Goal: Information Seeking & Learning: Find specific fact

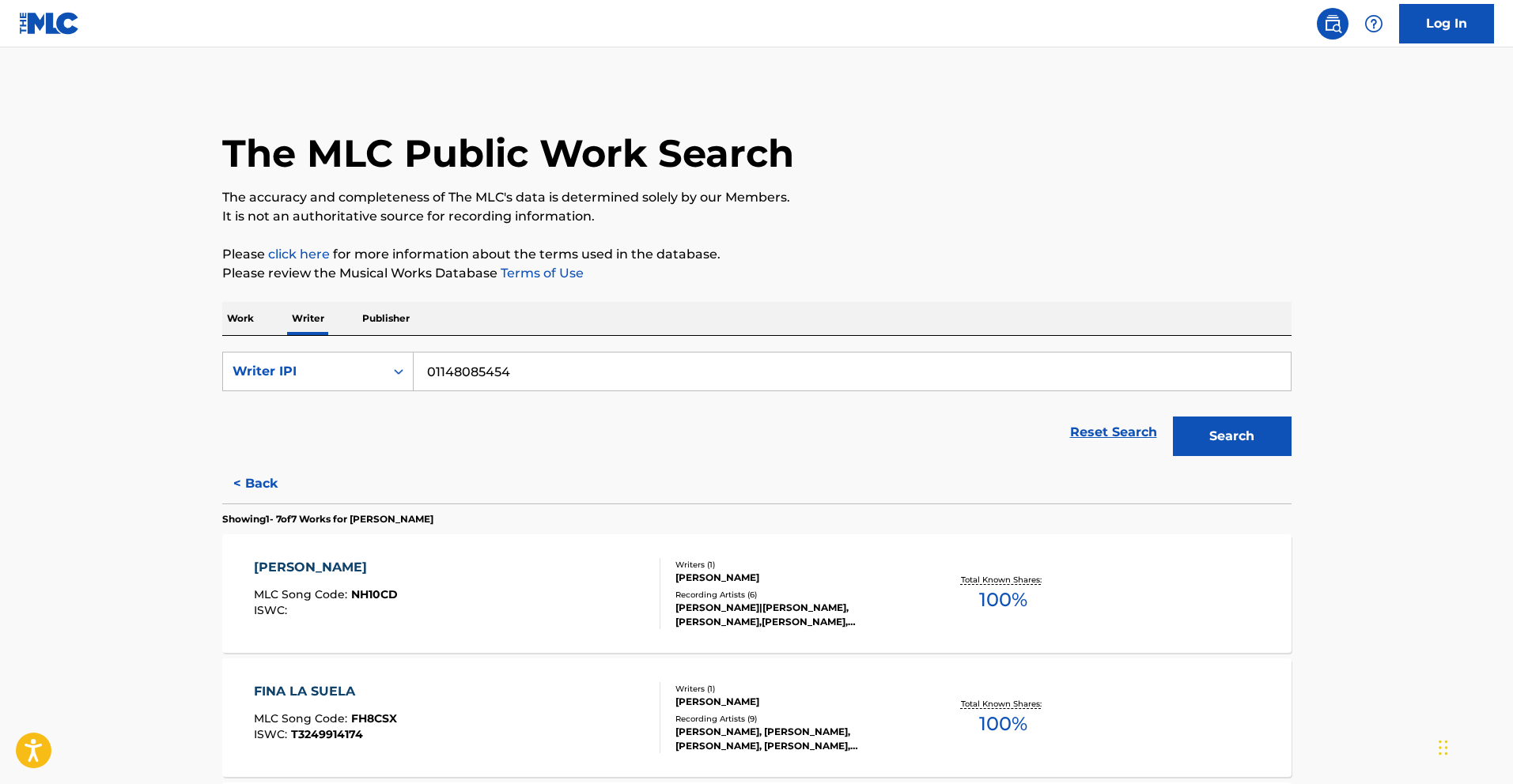
drag, startPoint x: 512, startPoint y: 371, endPoint x: 279, endPoint y: 350, distance: 233.9
click at [262, 346] on div "SearchWithCriteria3f9b97c1-1aaf-44fc-b69d-d6ba9e823c85 Writer IPI 01148085454 R…" at bounding box center [756, 400] width 1069 height 128
paste input "1058184845"
click at [1255, 450] on button "Search" at bounding box center [1232, 437] width 119 height 40
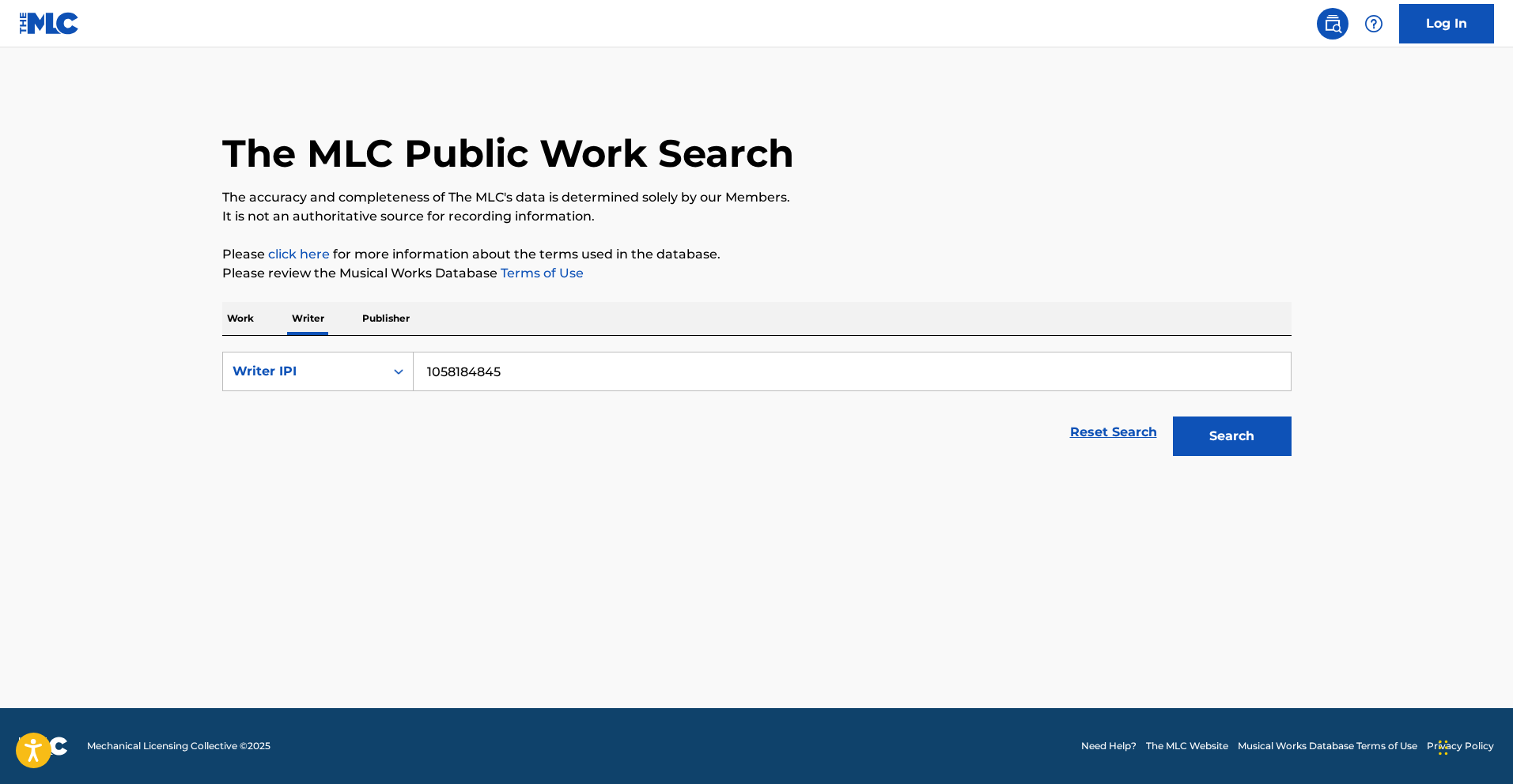
click at [425, 368] on input "1058184845" at bounding box center [852, 372] width 877 height 38
type input "01058184845"
click at [1271, 441] on button "Search" at bounding box center [1232, 437] width 119 height 40
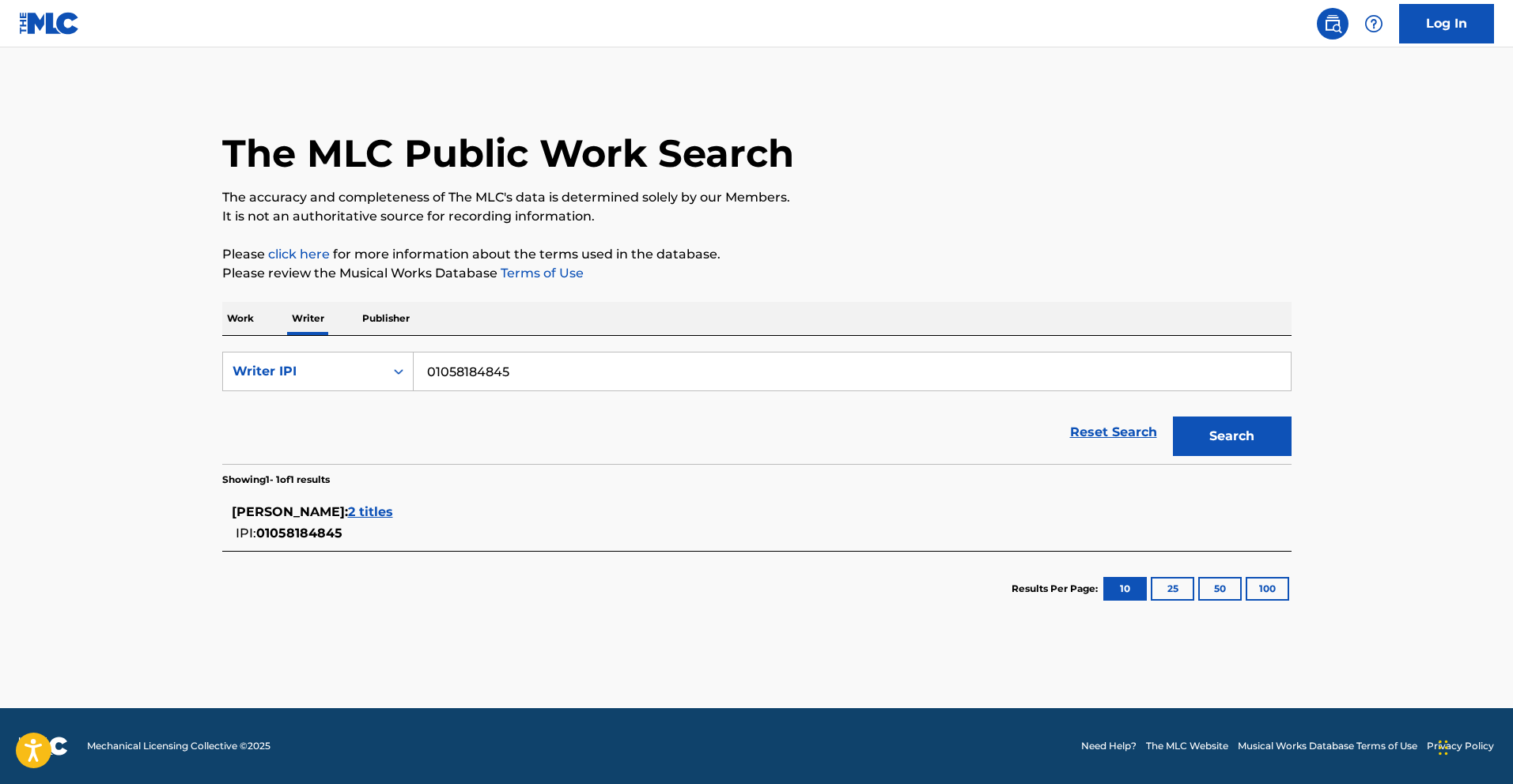
click at [393, 511] on span "2 titles" at bounding box center [370, 512] width 45 height 15
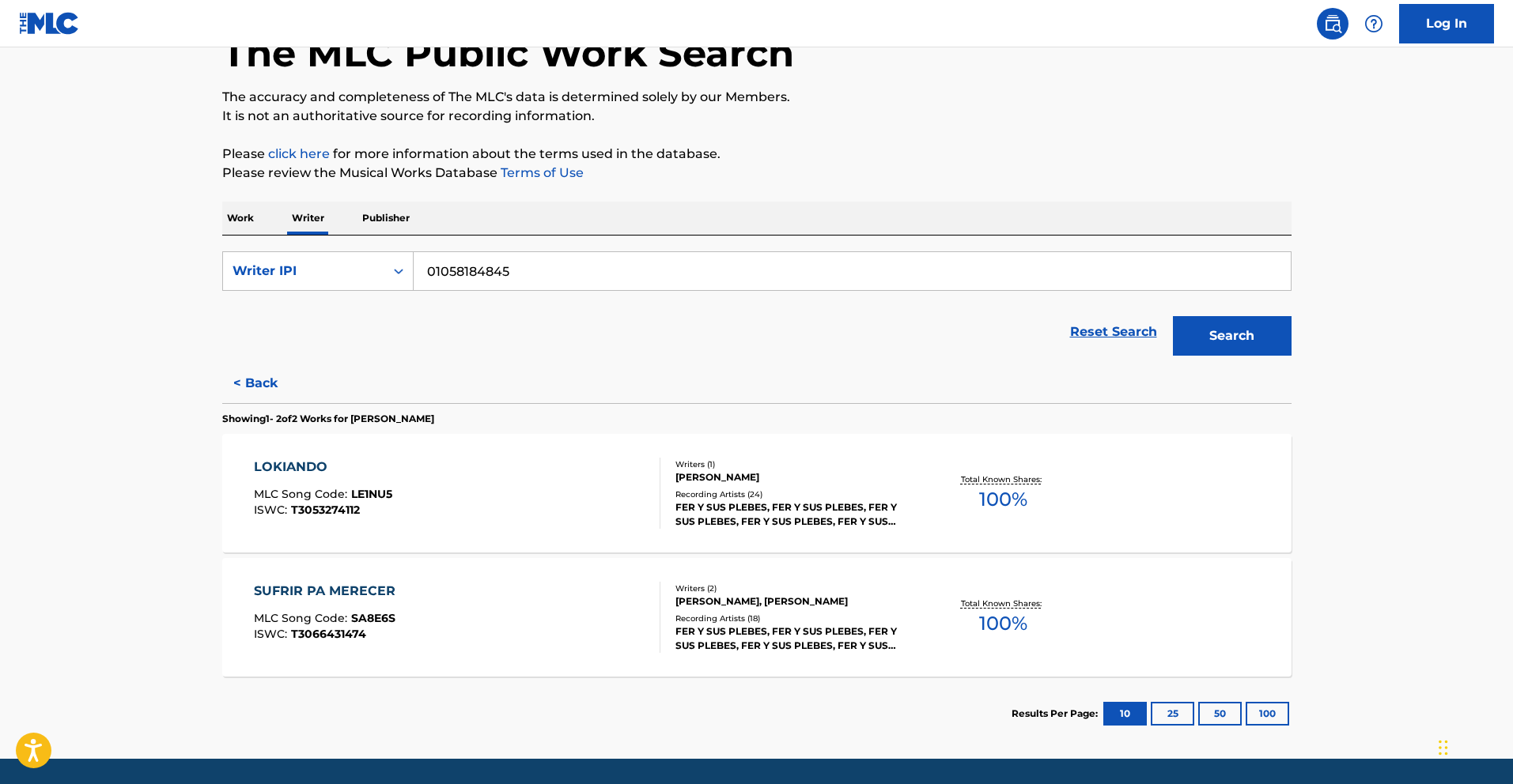
scroll to position [151, 0]
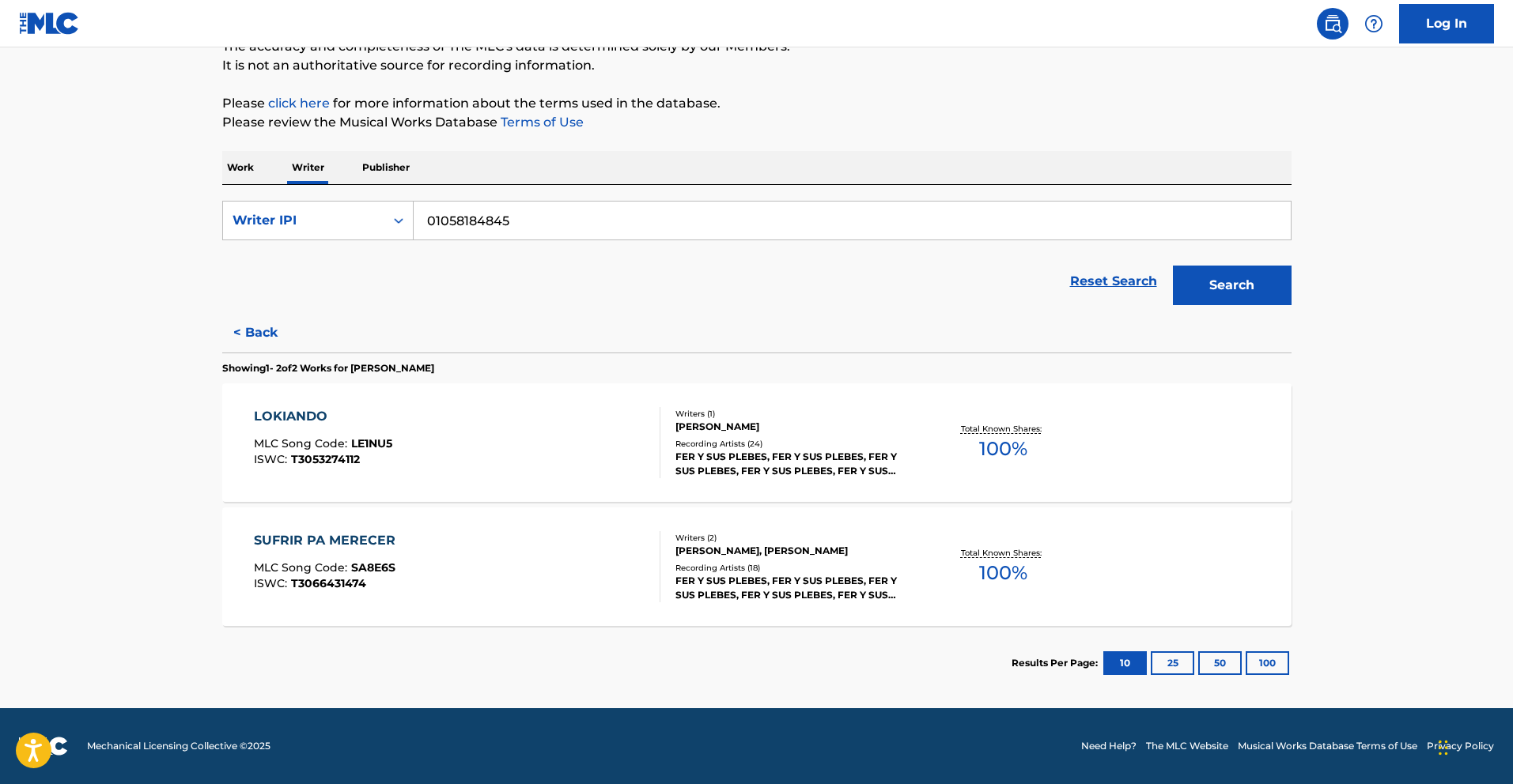
click at [506, 433] on div "LOKIANDO MLC Song Code : LE1NU5 ISWC : T3053274112" at bounding box center [457, 443] width 407 height 71
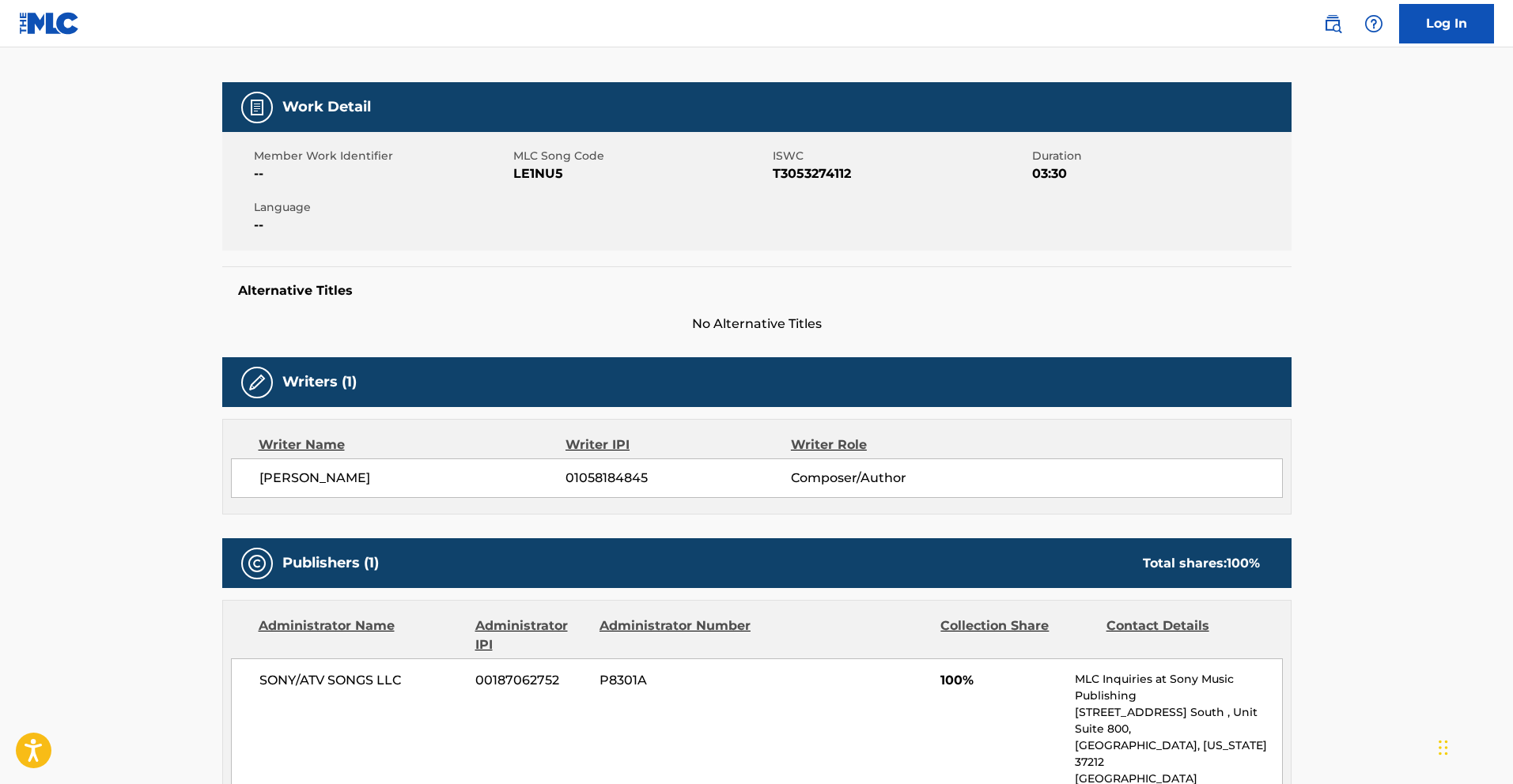
scroll to position [195, 0]
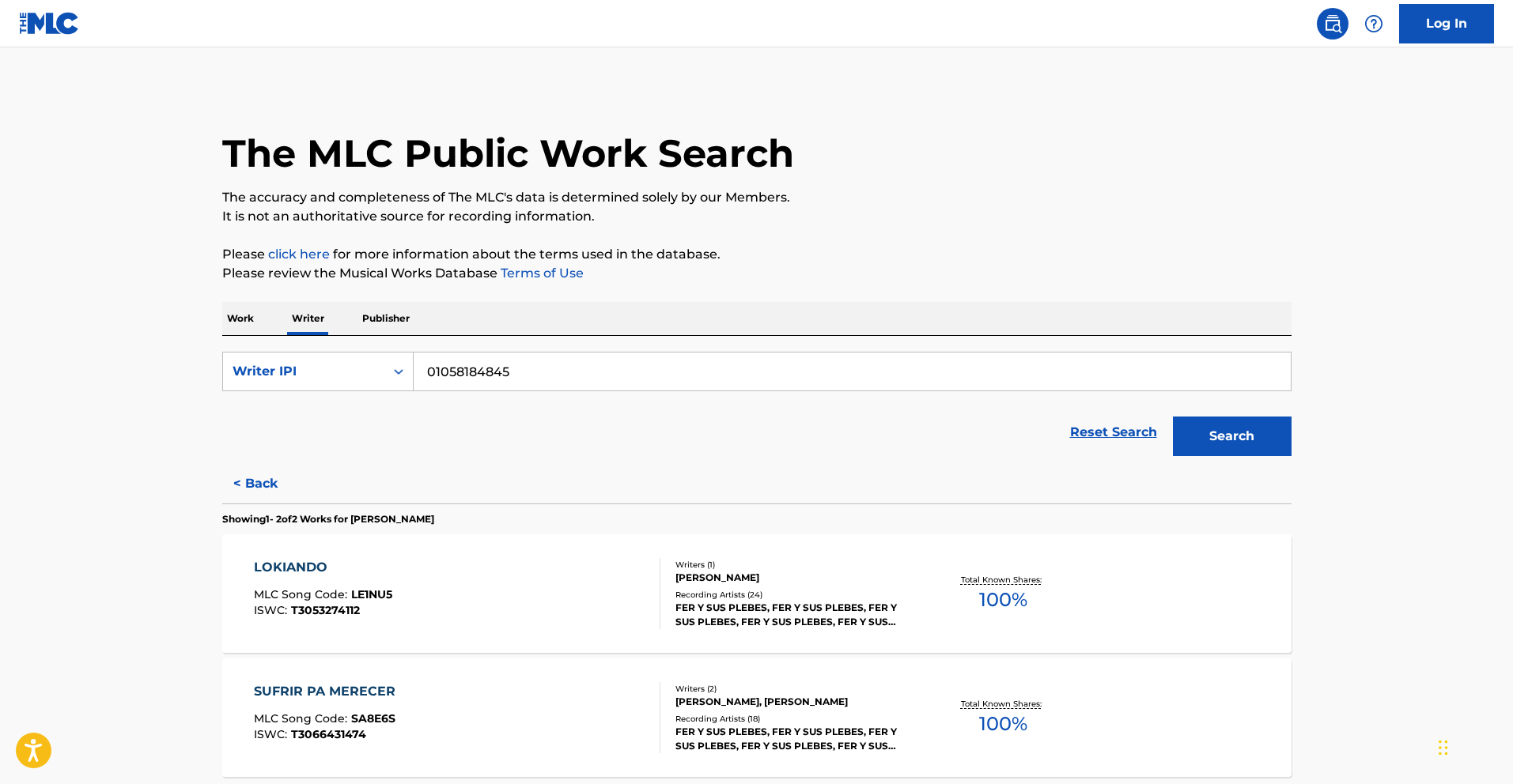
drag, startPoint x: 577, startPoint y: 380, endPoint x: 490, endPoint y: 373, distance: 87.3
click at [454, 380] on input "01058184845" at bounding box center [852, 372] width 877 height 38
drag, startPoint x: 513, startPoint y: 373, endPoint x: 436, endPoint y: 374, distance: 77.0
click at [436, 374] on input "01058184845" at bounding box center [852, 370] width 877 height 38
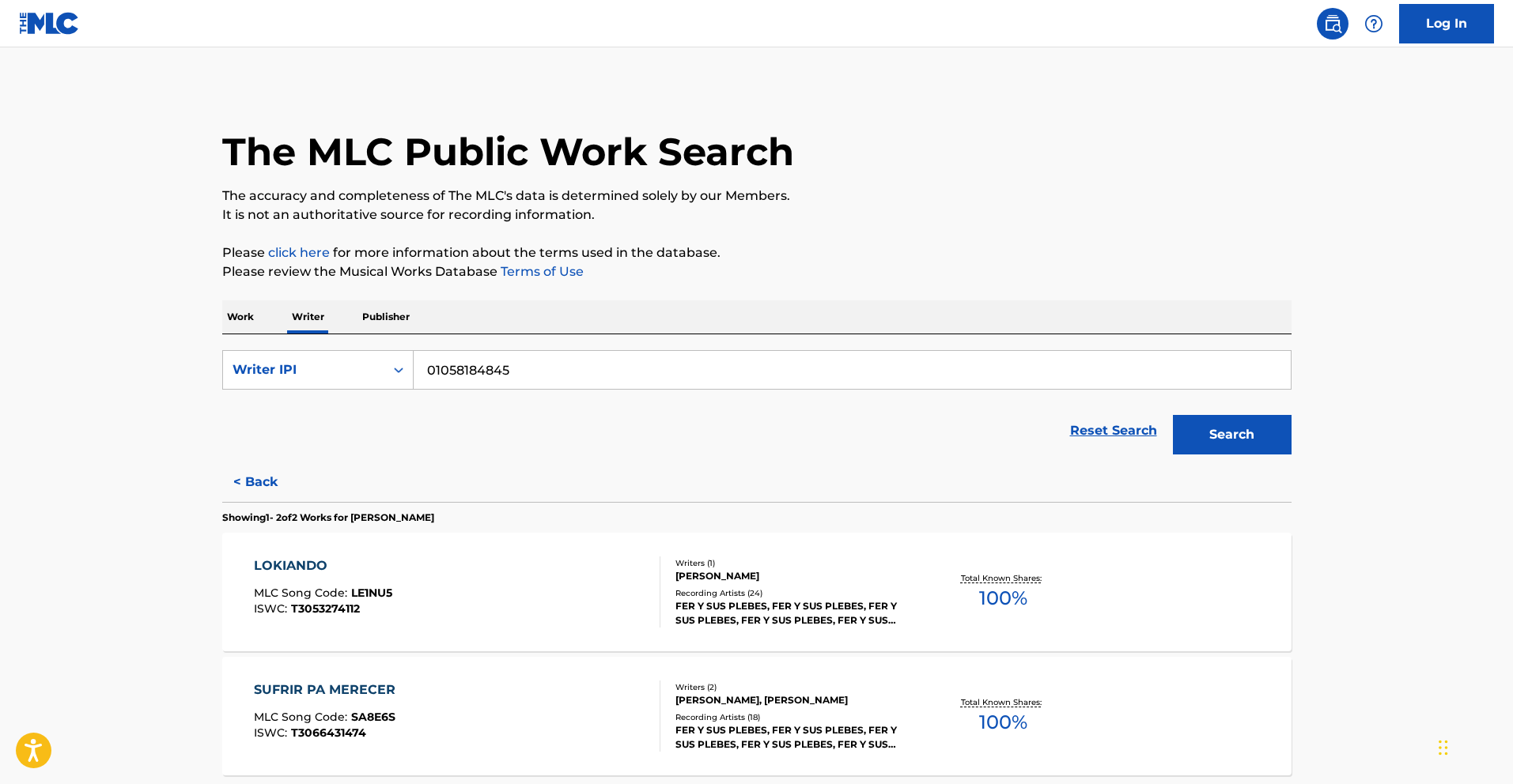
paste input "203877854"
type input "01203877854"
click at [1225, 436] on button "Search" at bounding box center [1232, 435] width 119 height 40
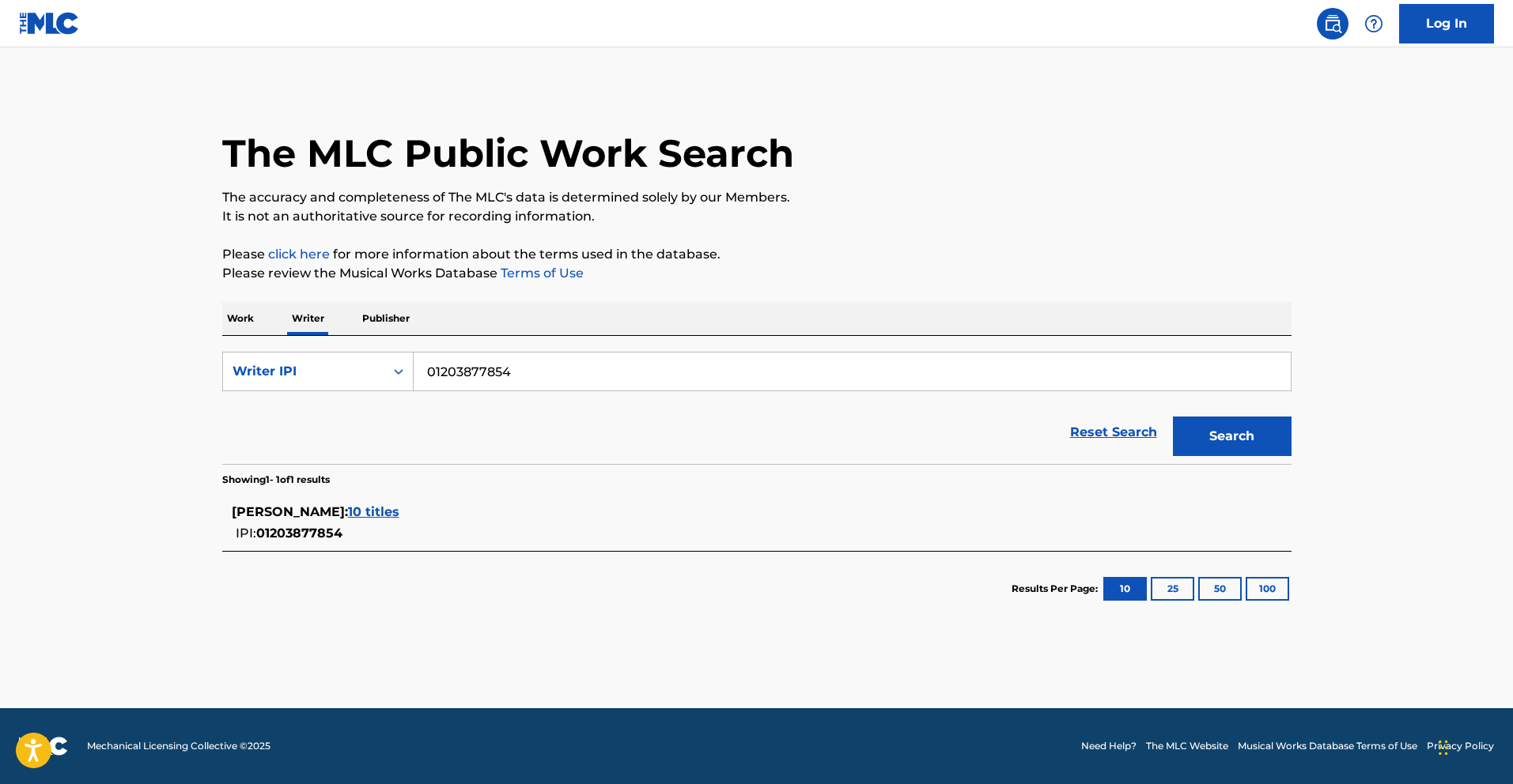
click at [400, 513] on span "10 titles" at bounding box center [374, 512] width 51 height 15
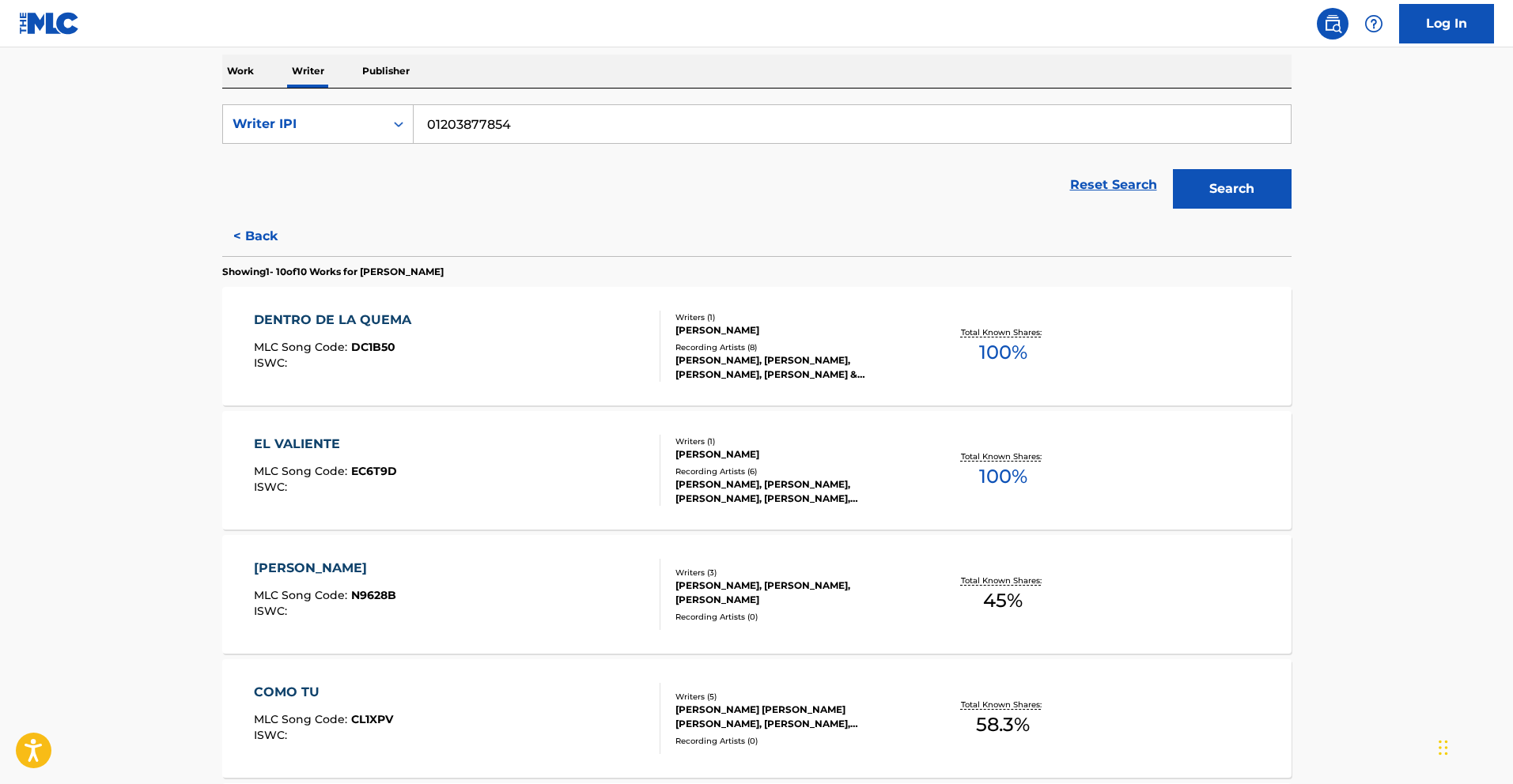
scroll to position [265, 0]
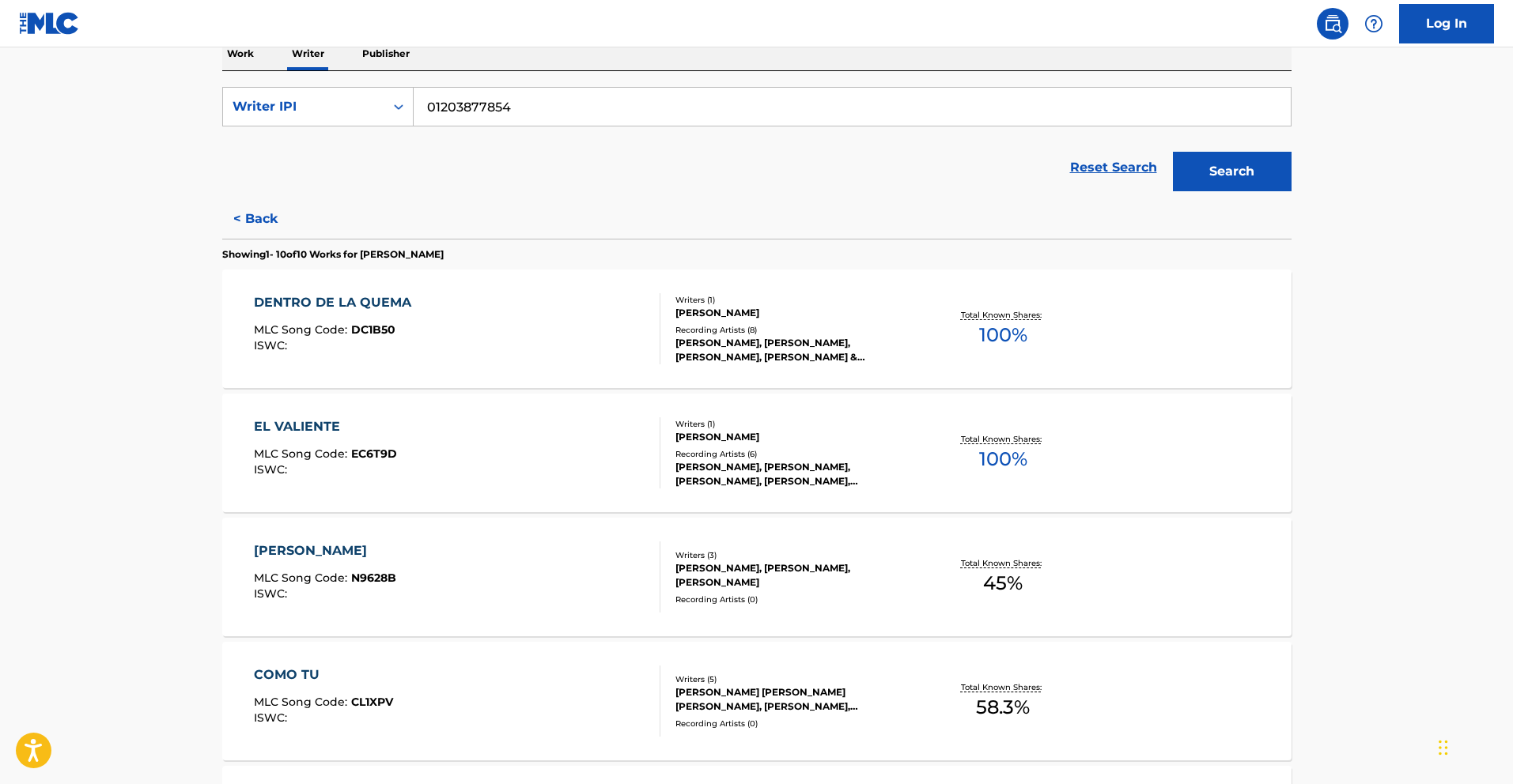
click at [545, 316] on div "DENTRO DE LA QUEMA MLC Song Code : DC1B50 ISWC :" at bounding box center [457, 329] width 407 height 71
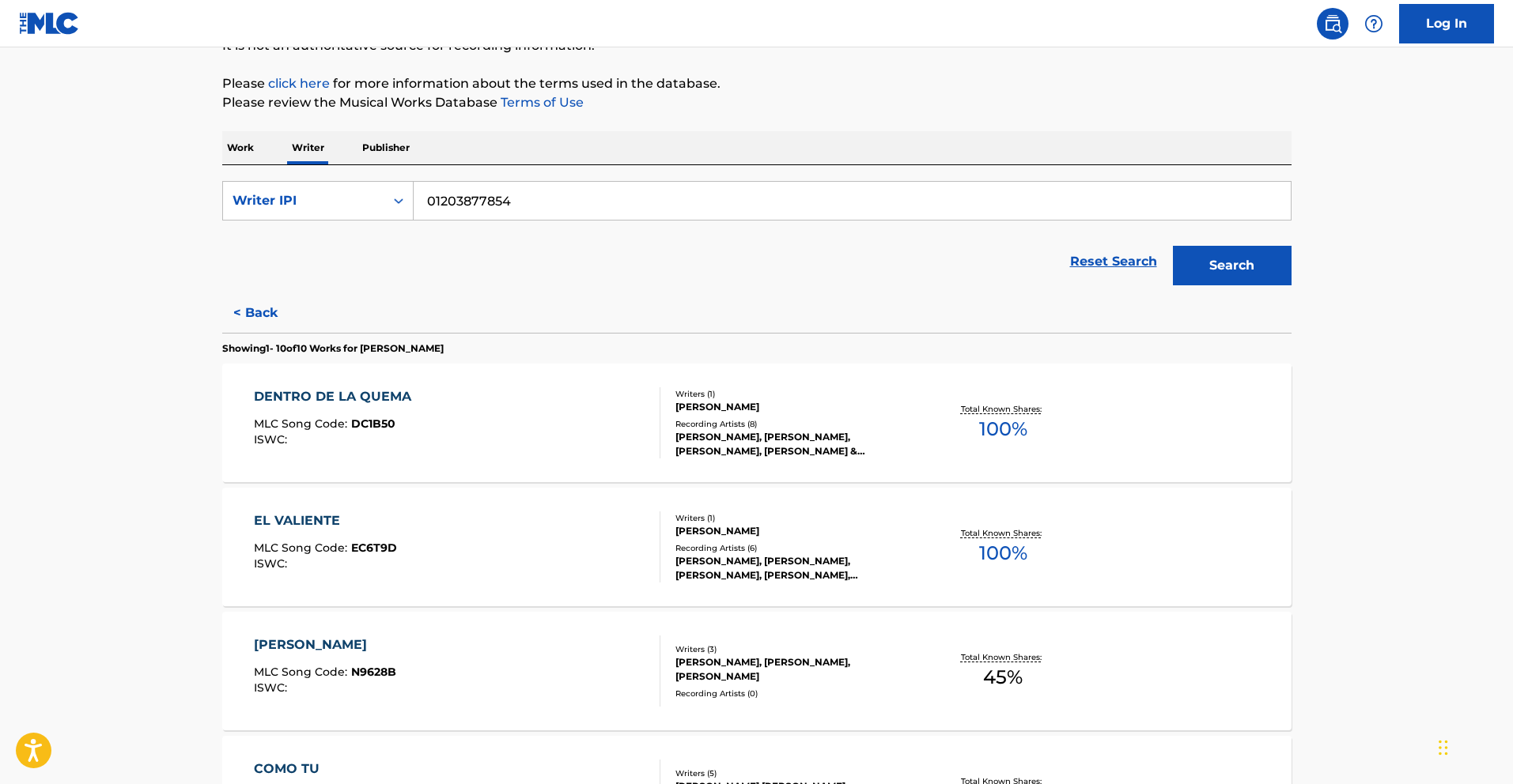
scroll to position [200, 0]
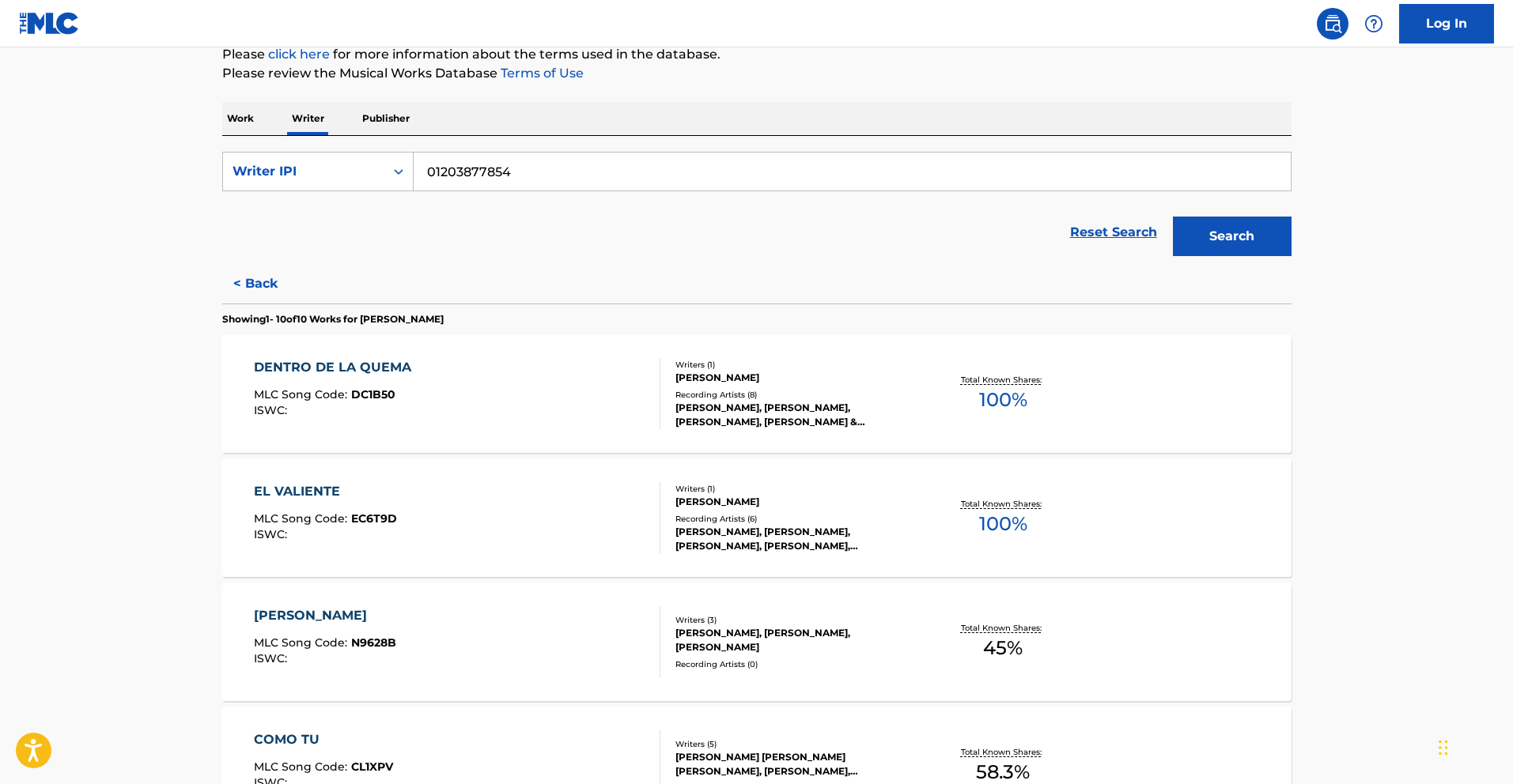
click at [336, 500] on div "EL VALIENTE" at bounding box center [325, 492] width 143 height 19
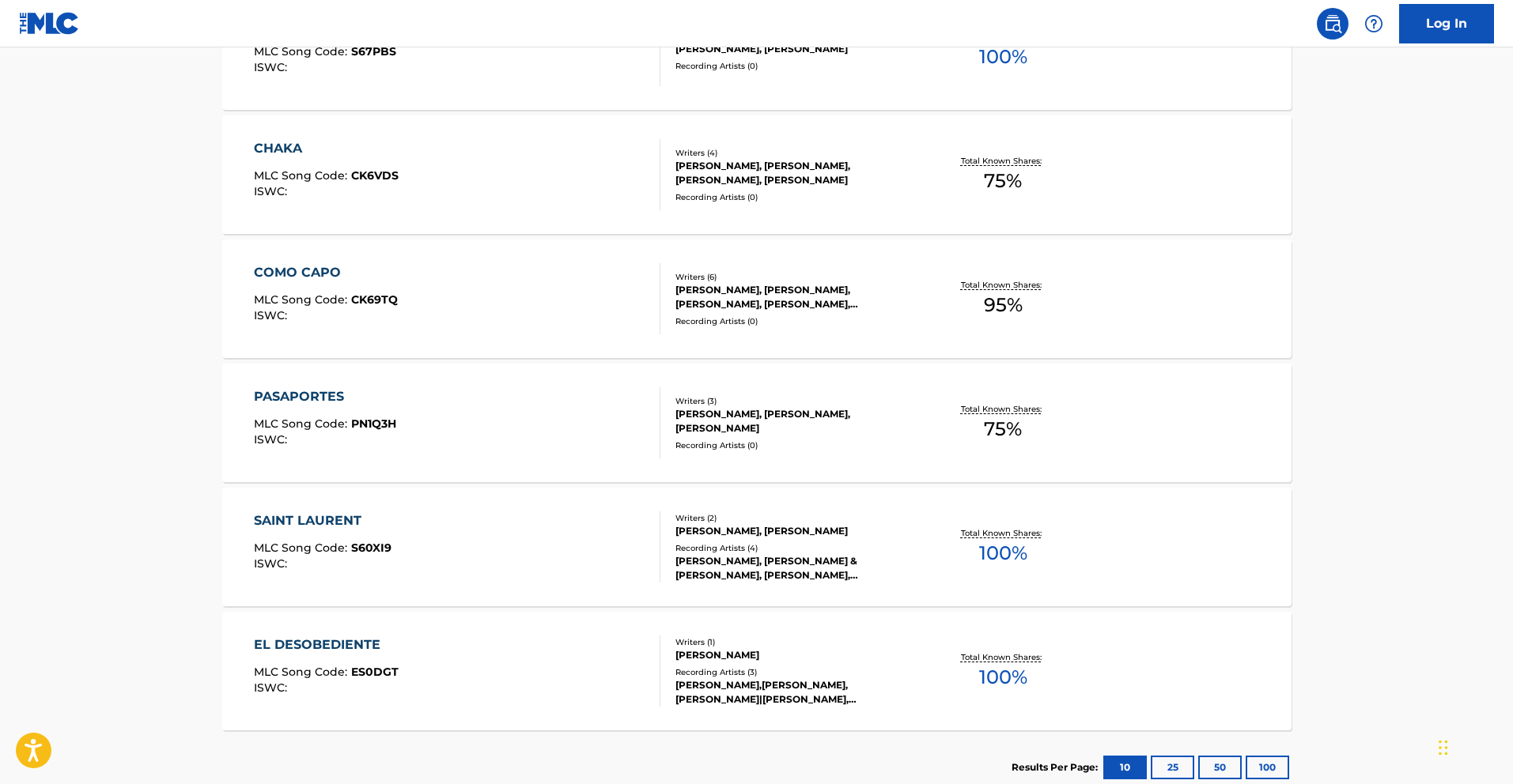
scroll to position [1144, 0]
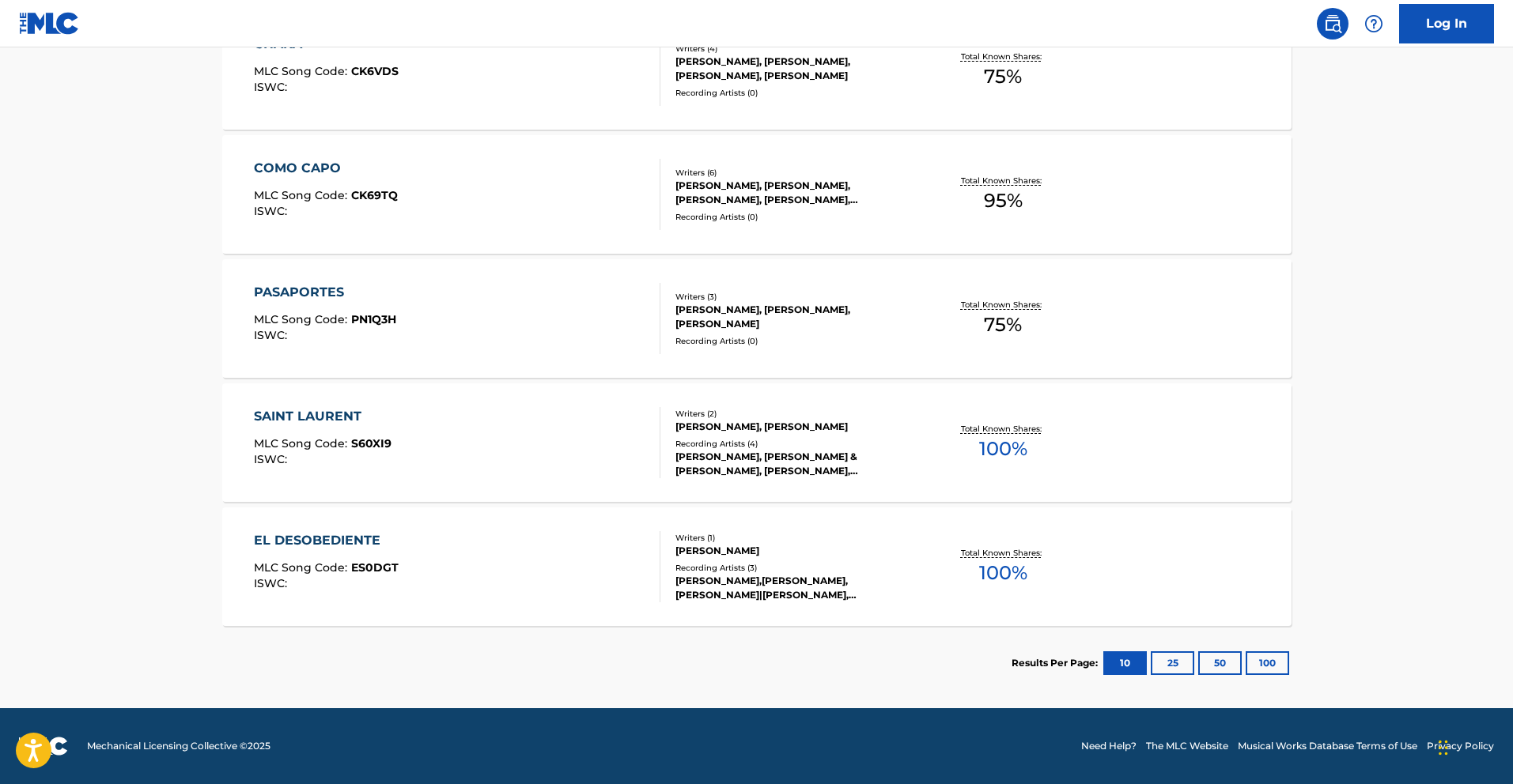
click at [340, 539] on div "EL DESOBEDIENTE" at bounding box center [326, 541] width 145 height 19
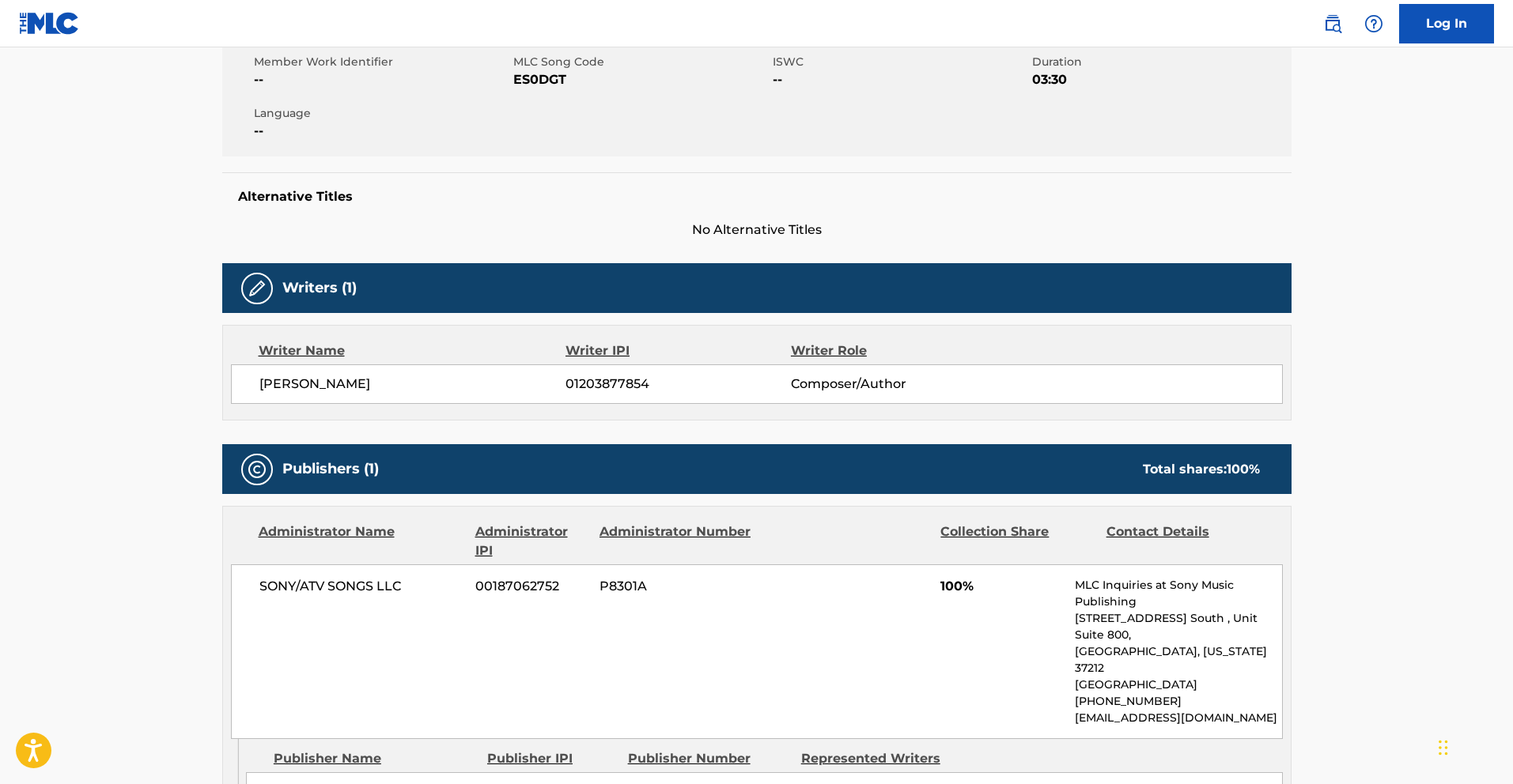
scroll to position [343, 0]
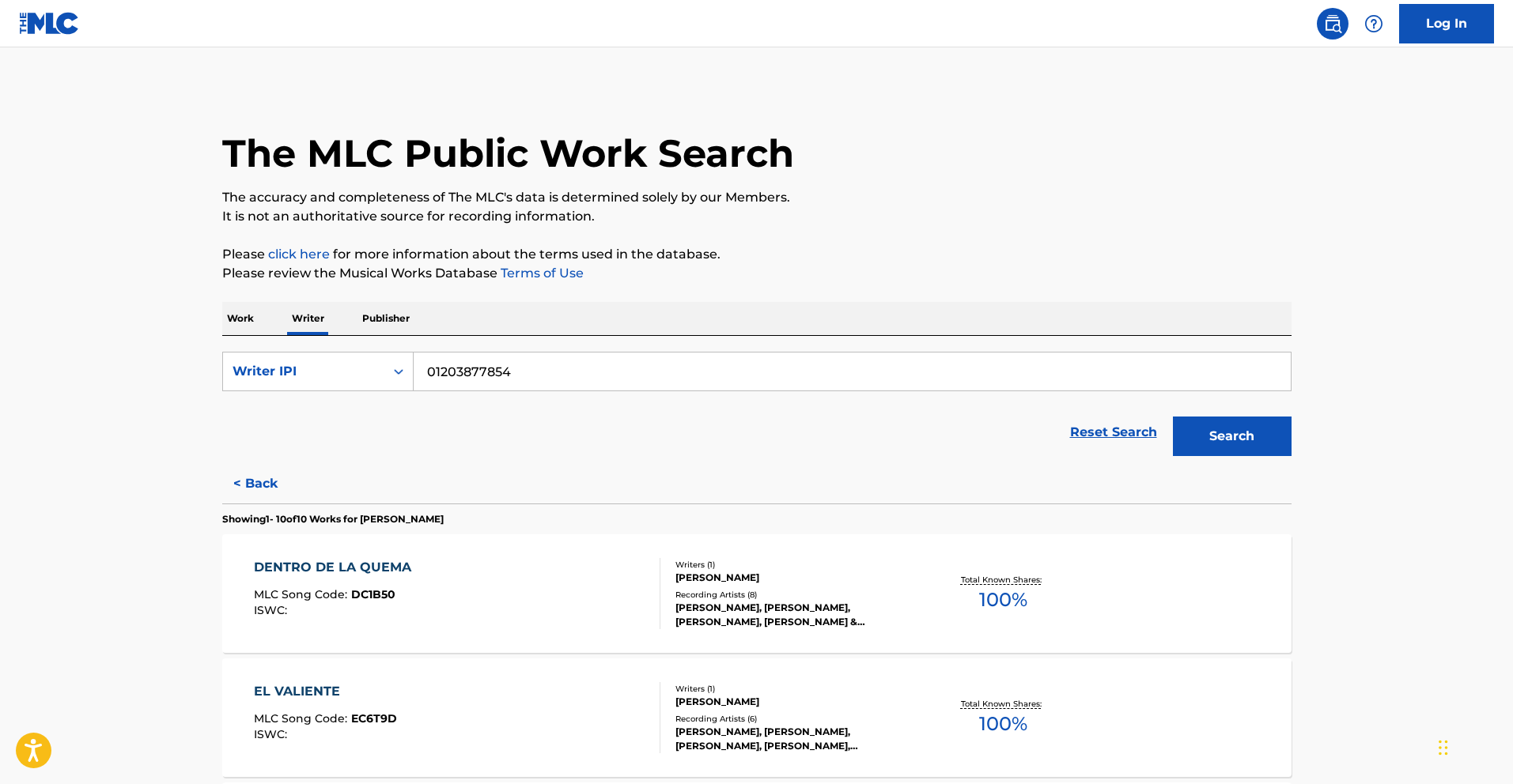
scroll to position [210, 0]
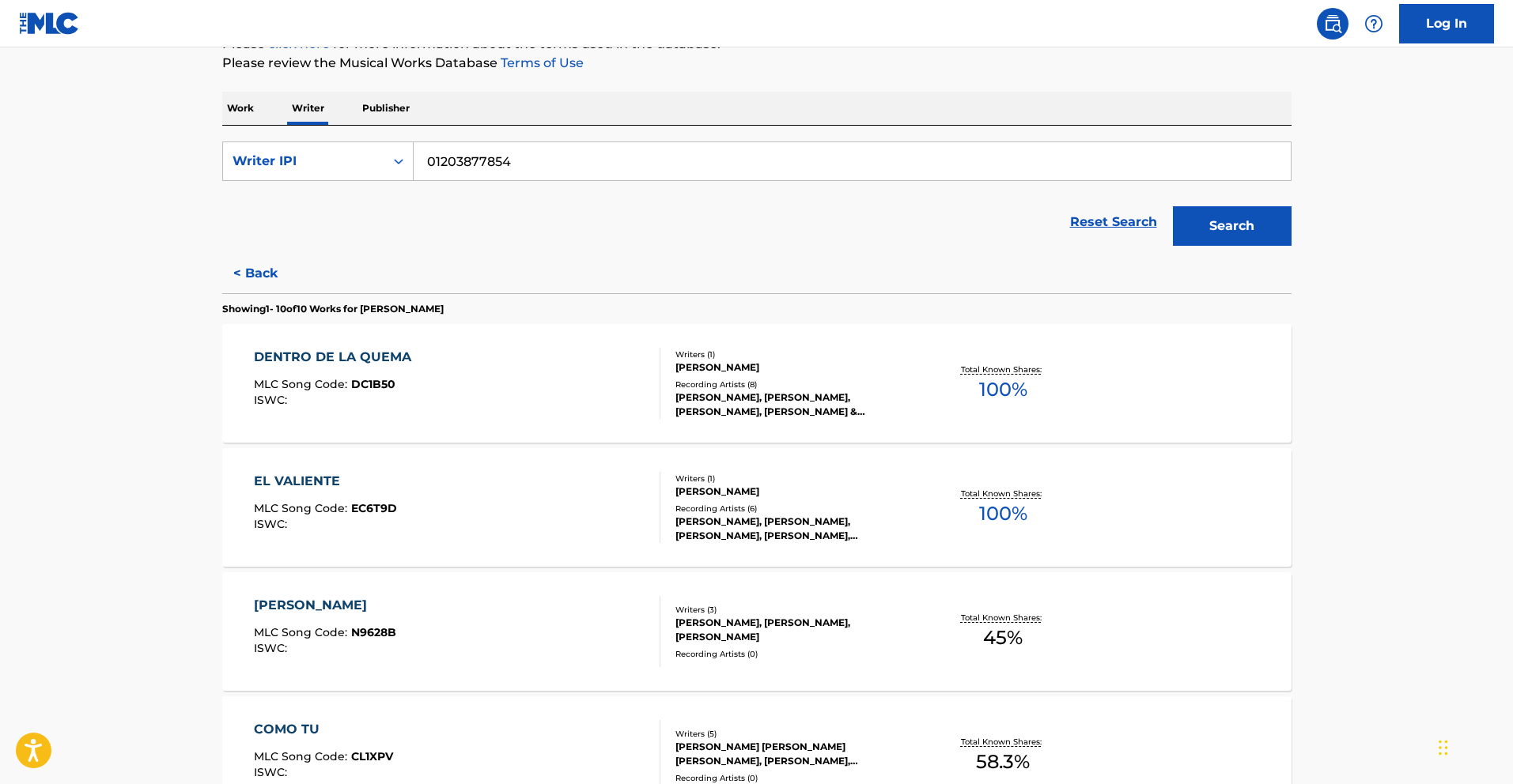
click at [378, 348] on div "DENTRO DE LA QUEMA" at bounding box center [336, 358] width 165 height 19
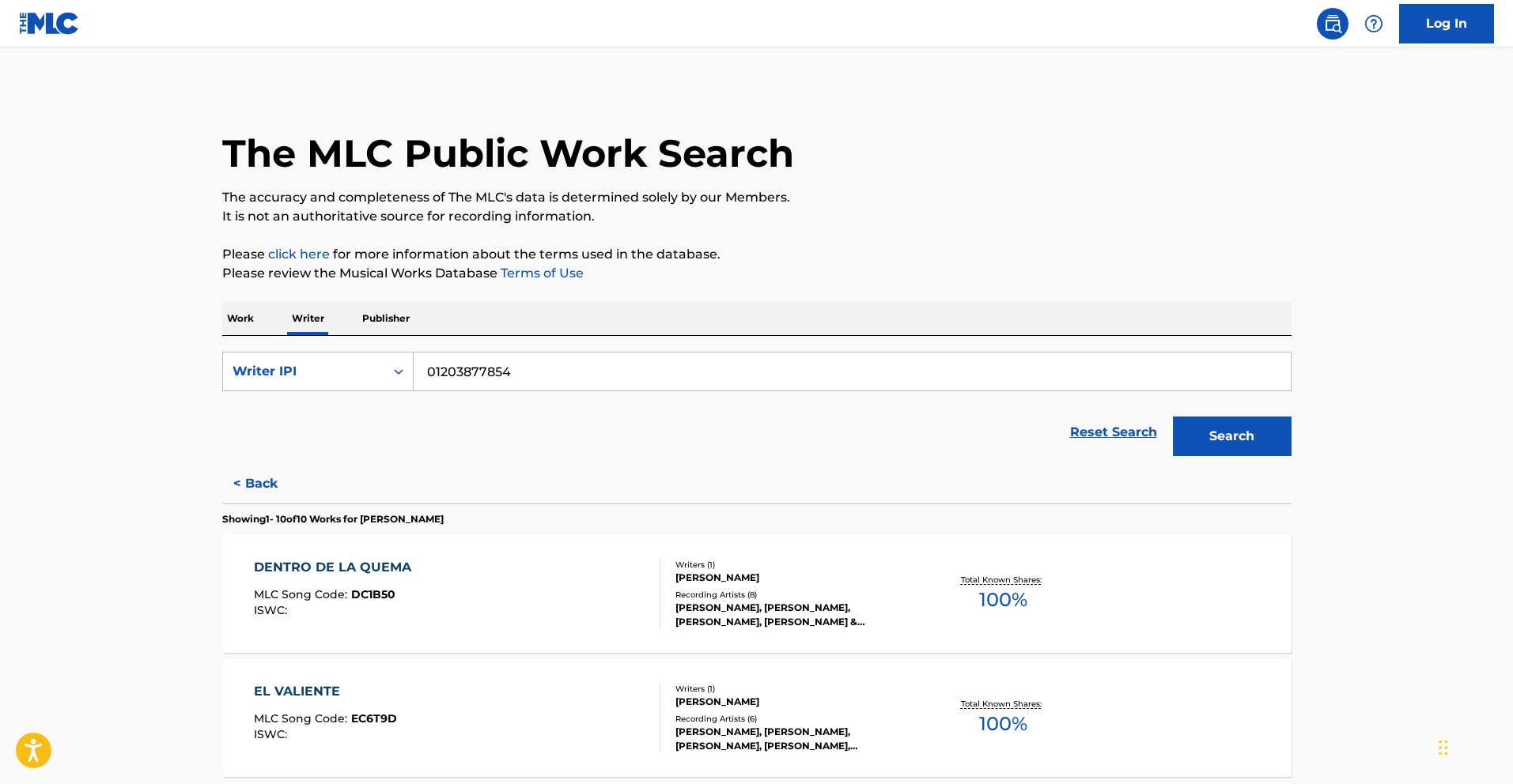
drag, startPoint x: 514, startPoint y: 373, endPoint x: 438, endPoint y: 378, distance: 76.2
click at [438, 378] on input "01203877854" at bounding box center [852, 372] width 877 height 38
paste input "103565789"
type input "01103565789"
click at [1224, 434] on button "Search" at bounding box center [1232, 437] width 119 height 40
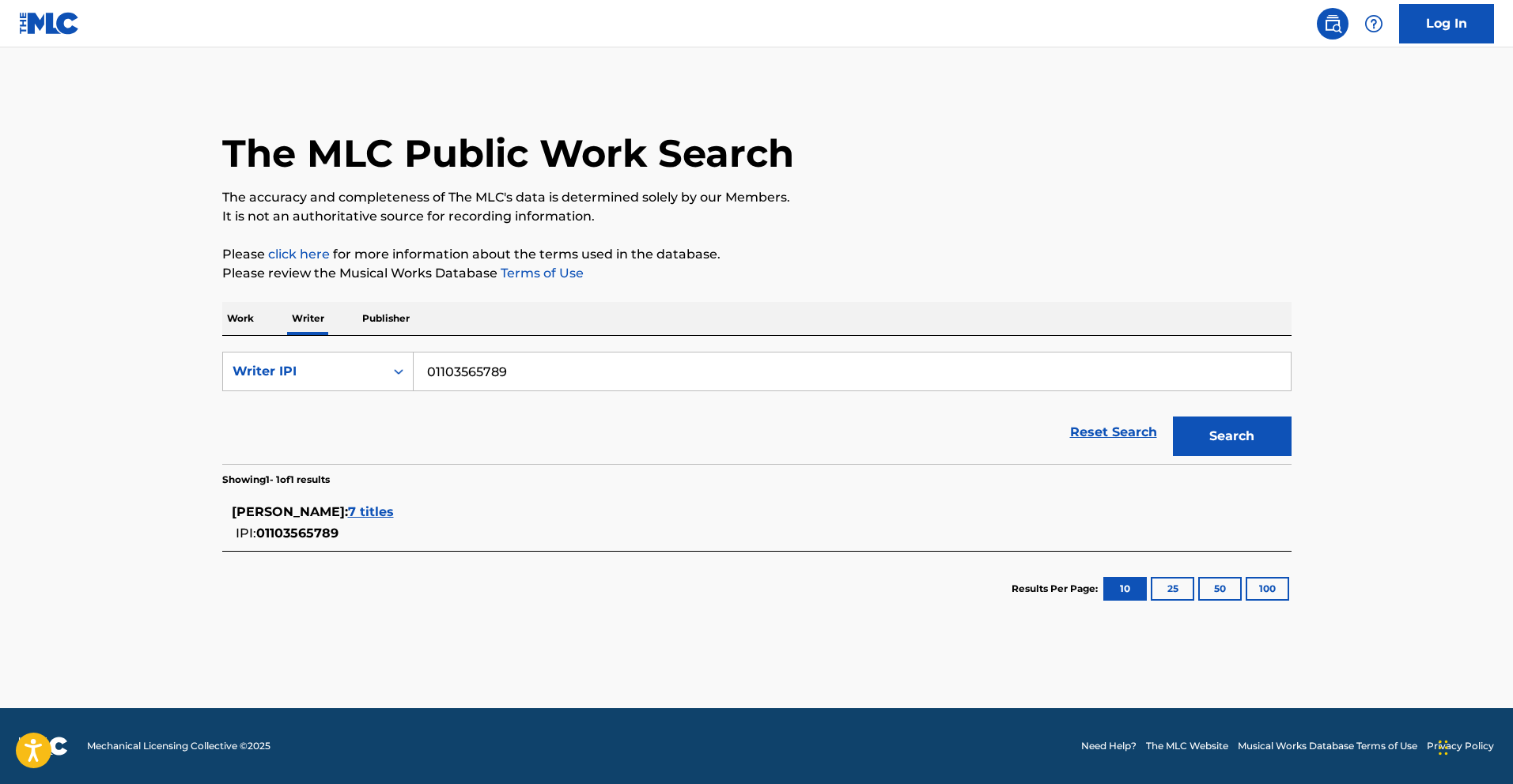
click at [394, 519] on span "7 titles" at bounding box center [371, 512] width 46 height 15
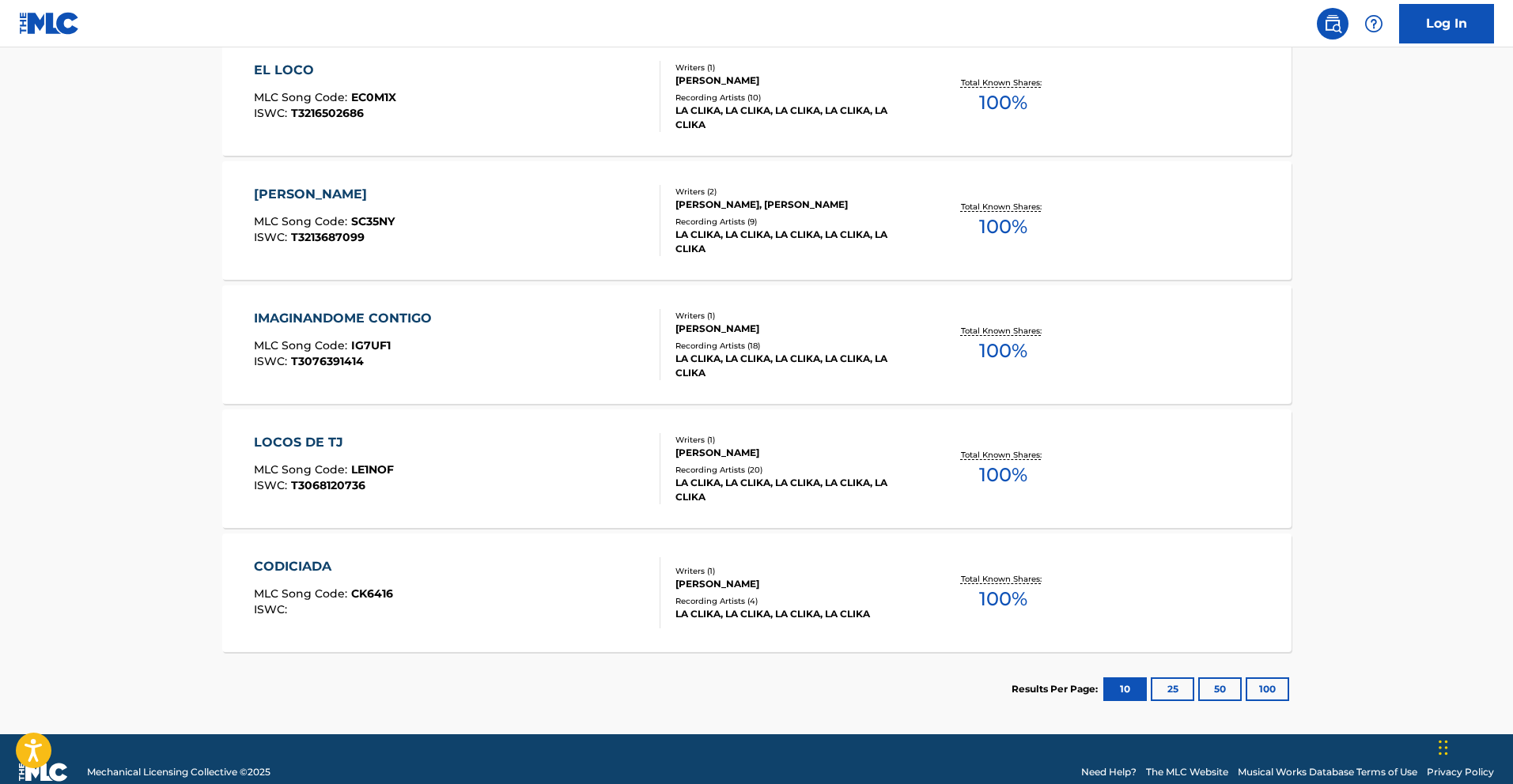
scroll to position [771, 0]
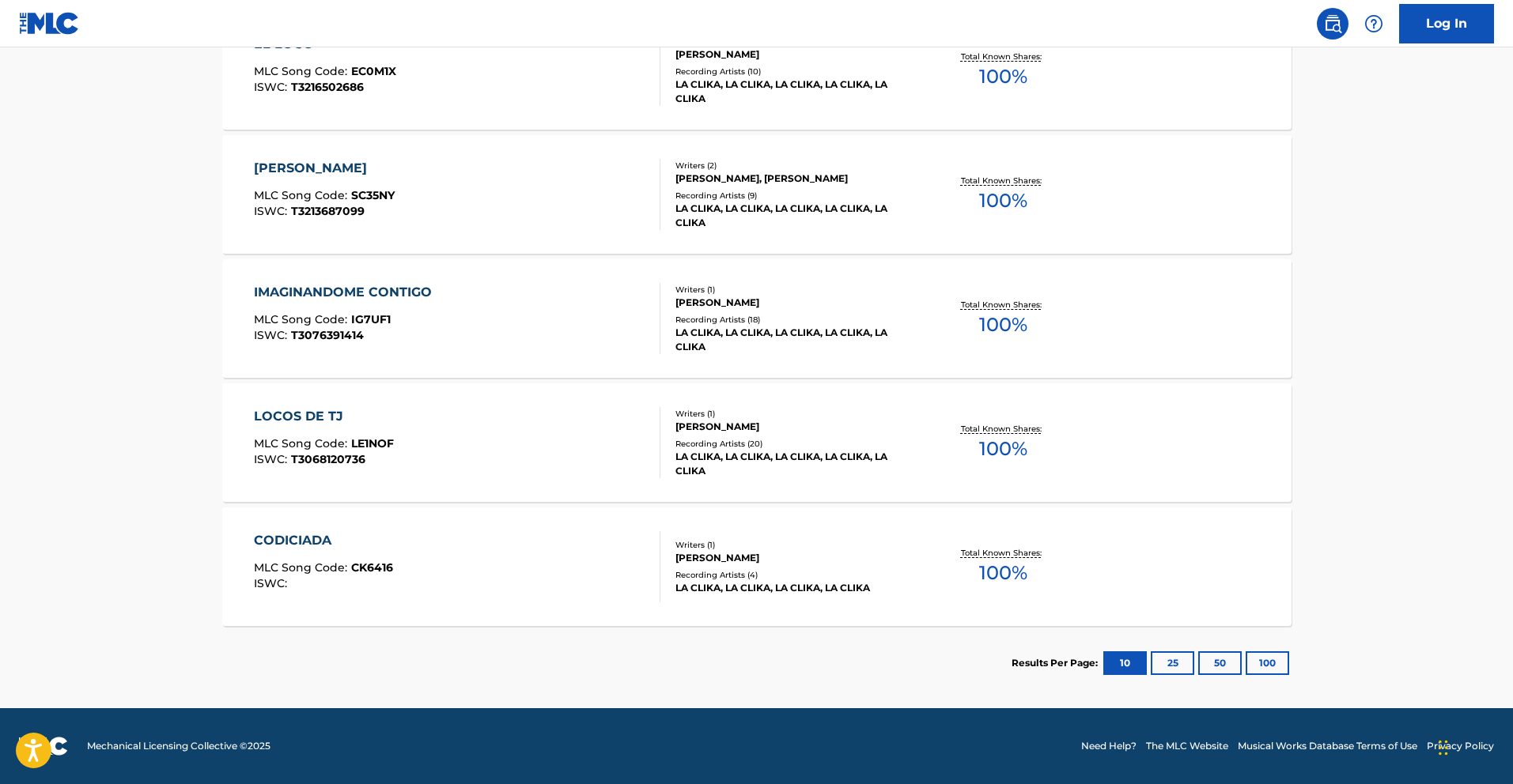
click at [344, 421] on div "LOCOS DE TJ" at bounding box center [324, 417] width 140 height 19
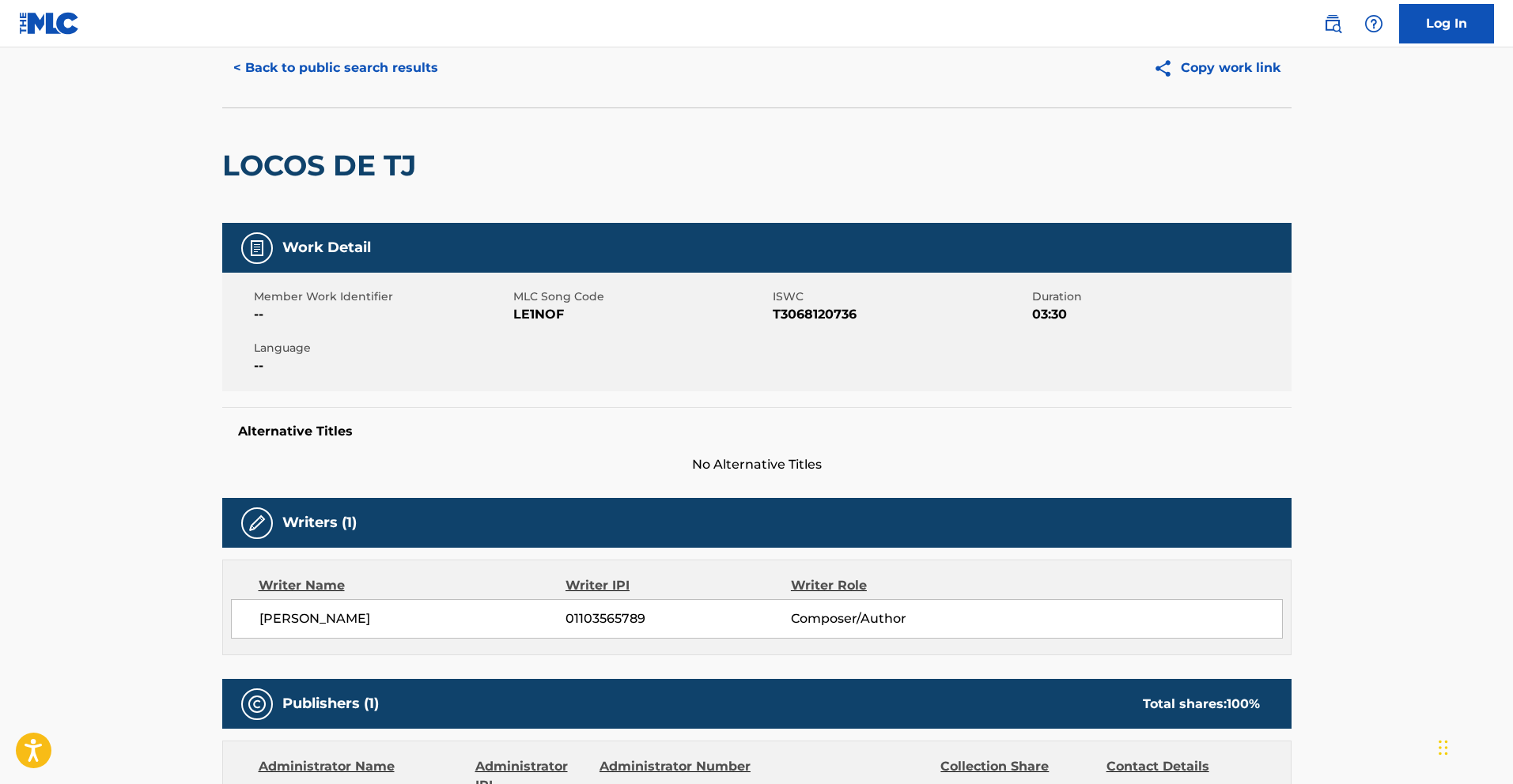
scroll to position [47, 0]
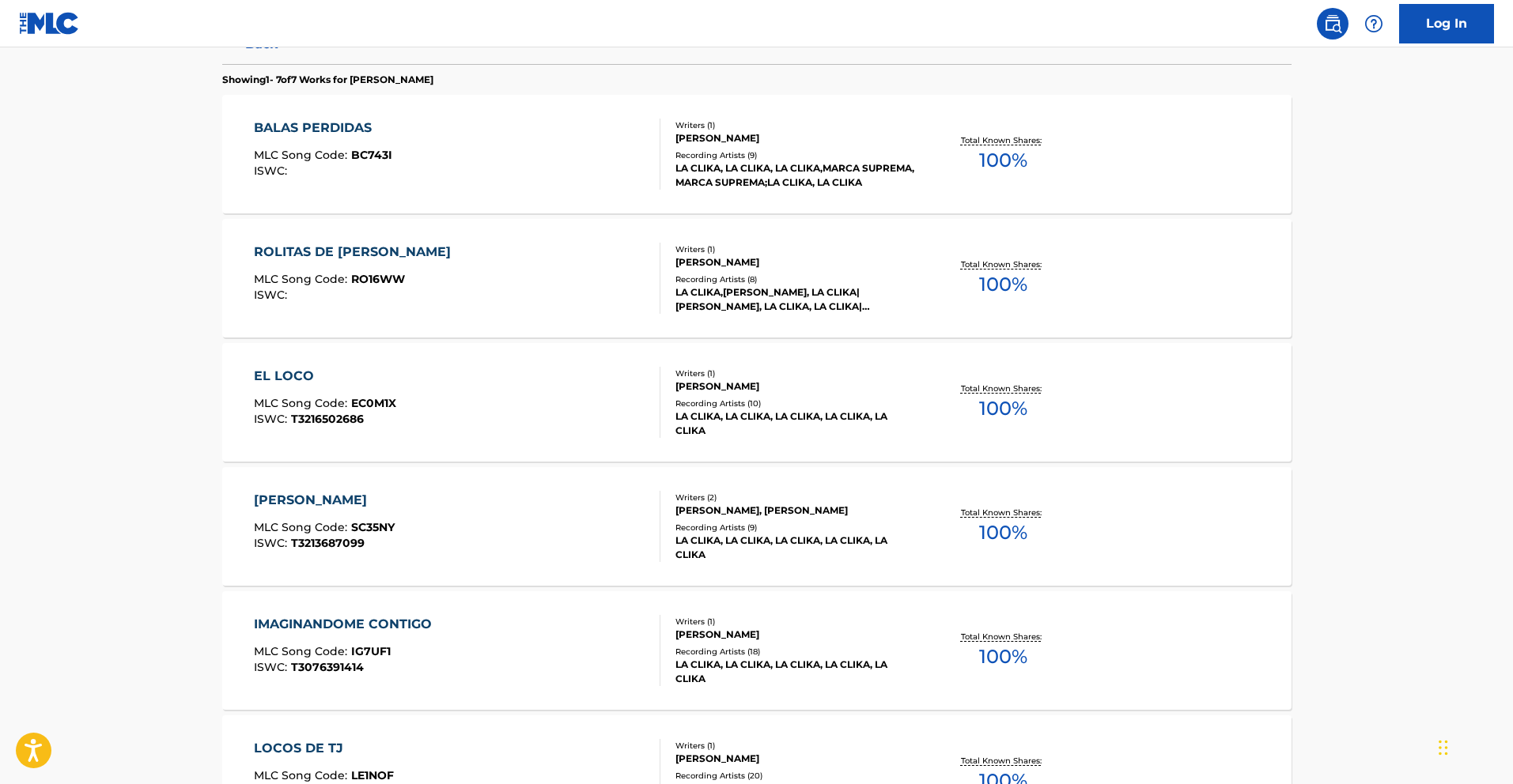
scroll to position [445, 0]
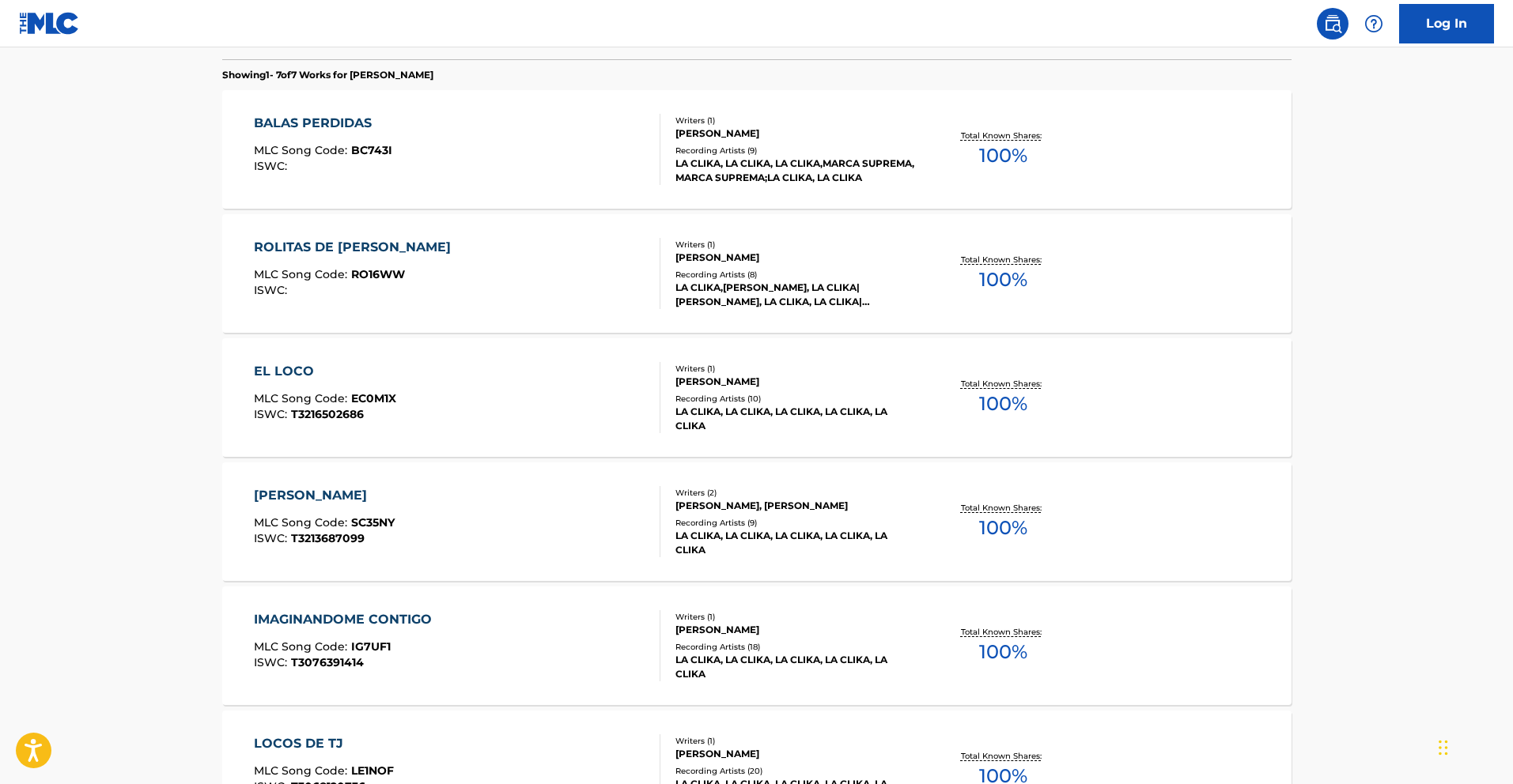
click at [326, 365] on div "EL LOCO" at bounding box center [325, 372] width 142 height 19
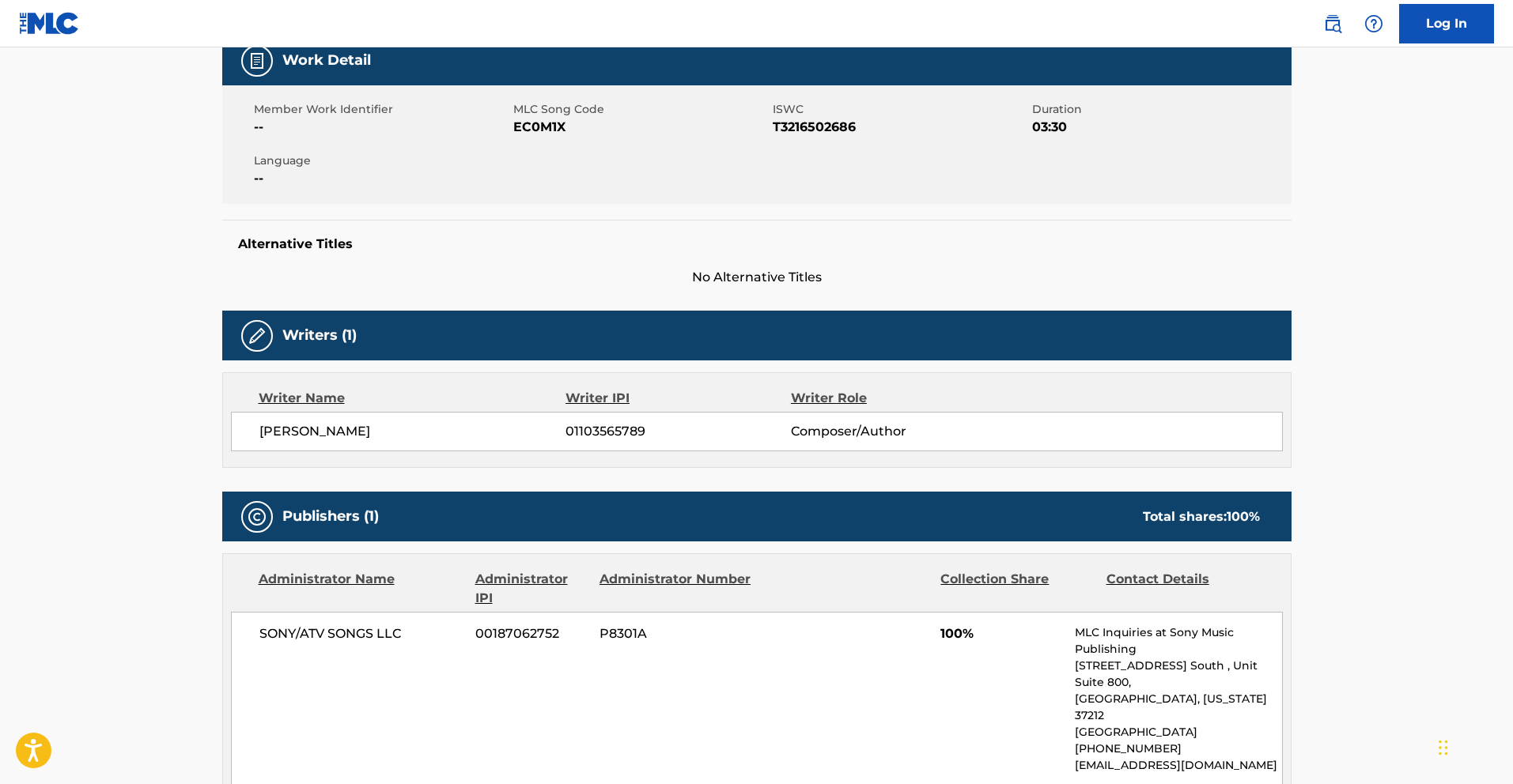
scroll to position [445, 0]
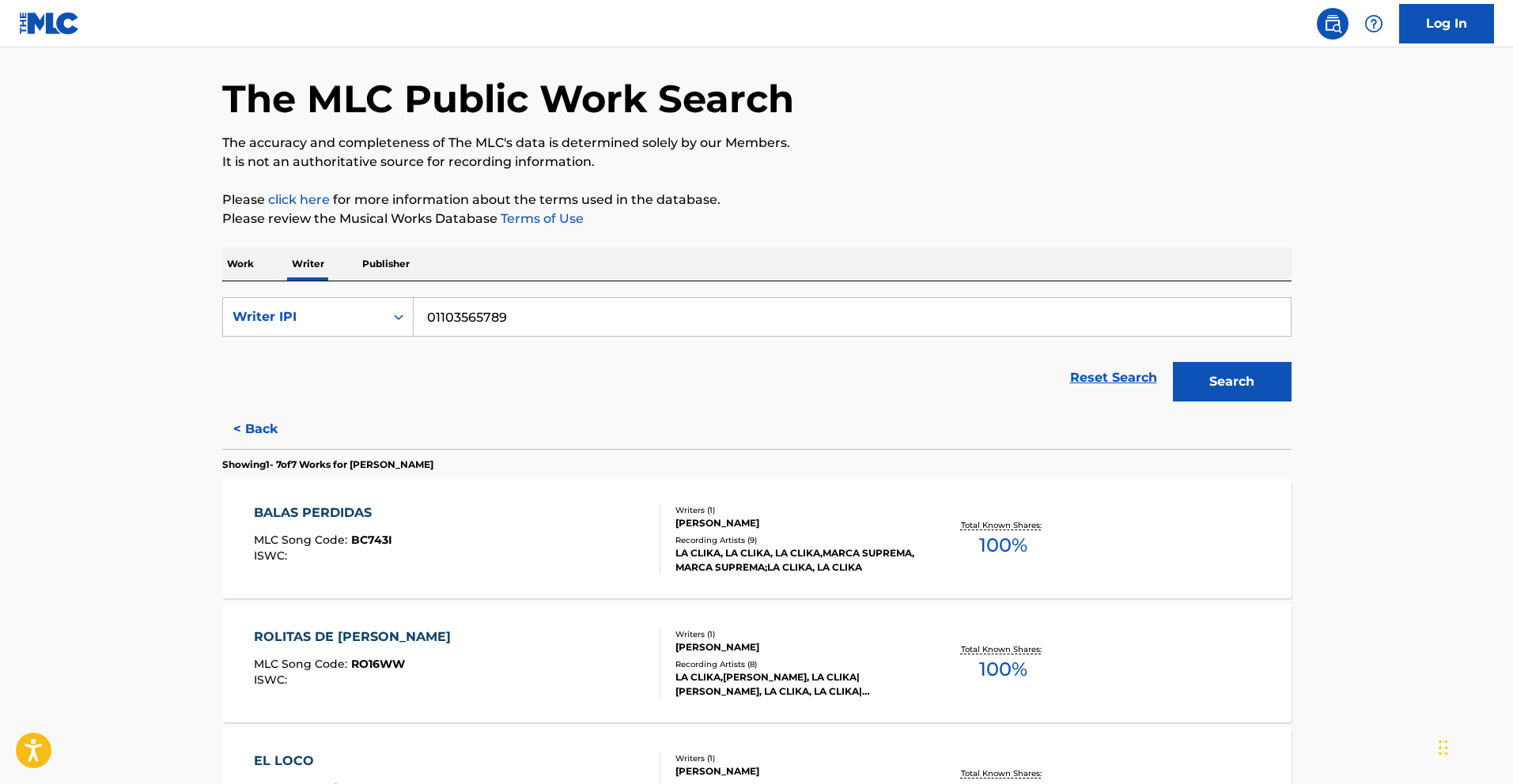
scroll to position [120, 0]
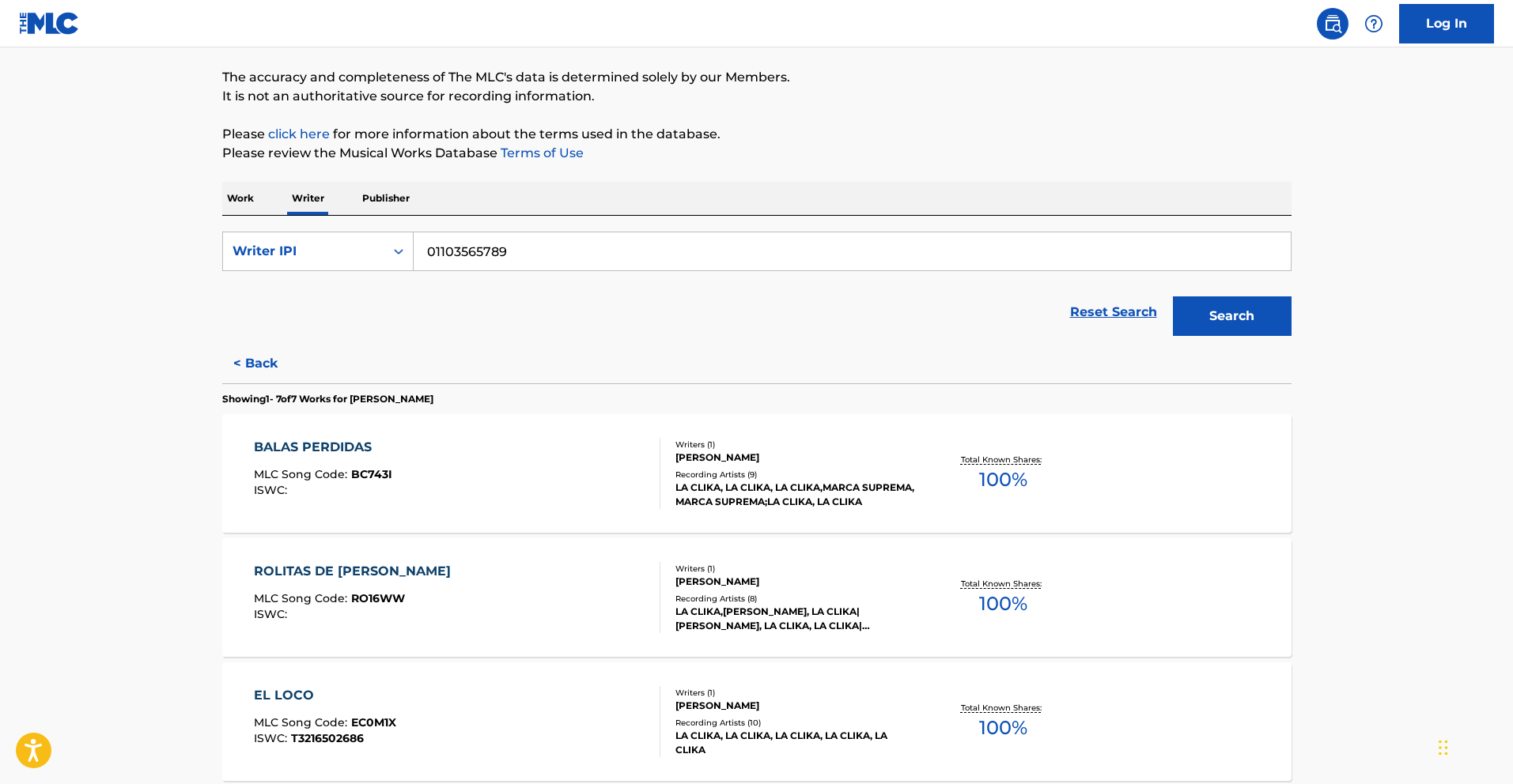
click at [355, 448] on div "BALAS PERDIDAS" at bounding box center [323, 448] width 138 height 19
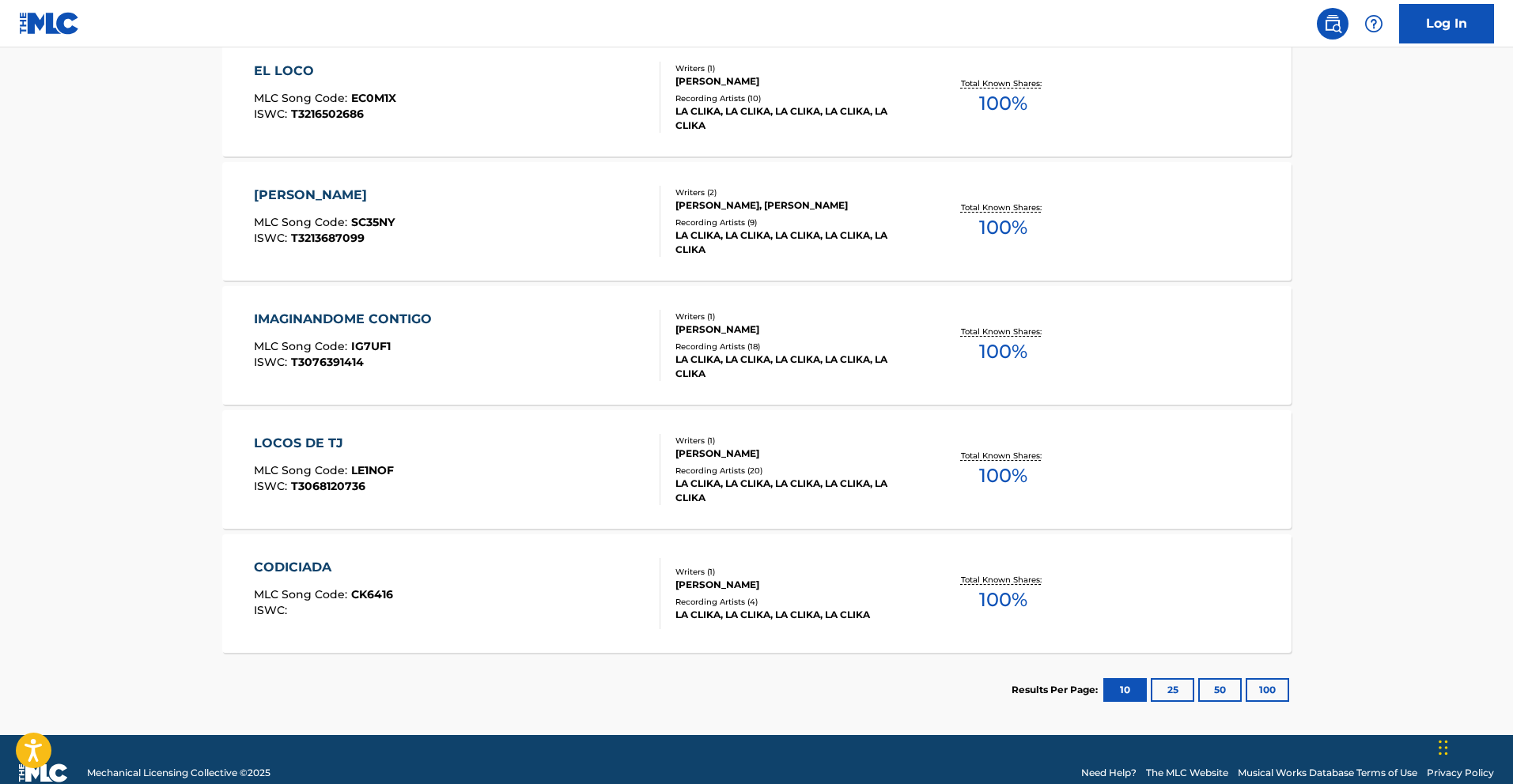
scroll to position [771, 0]
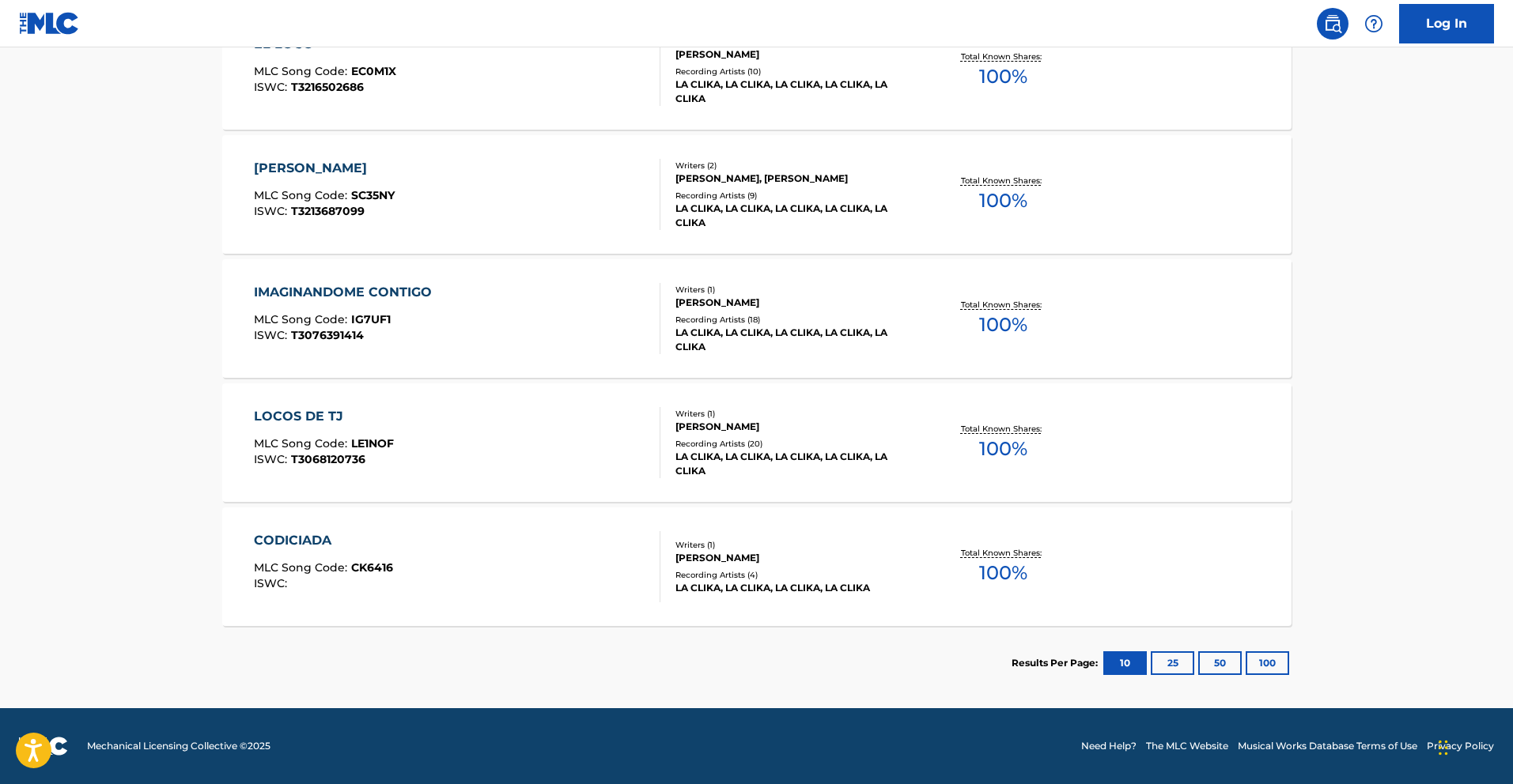
click at [320, 539] on div "CODICIADA" at bounding box center [324, 541] width 139 height 19
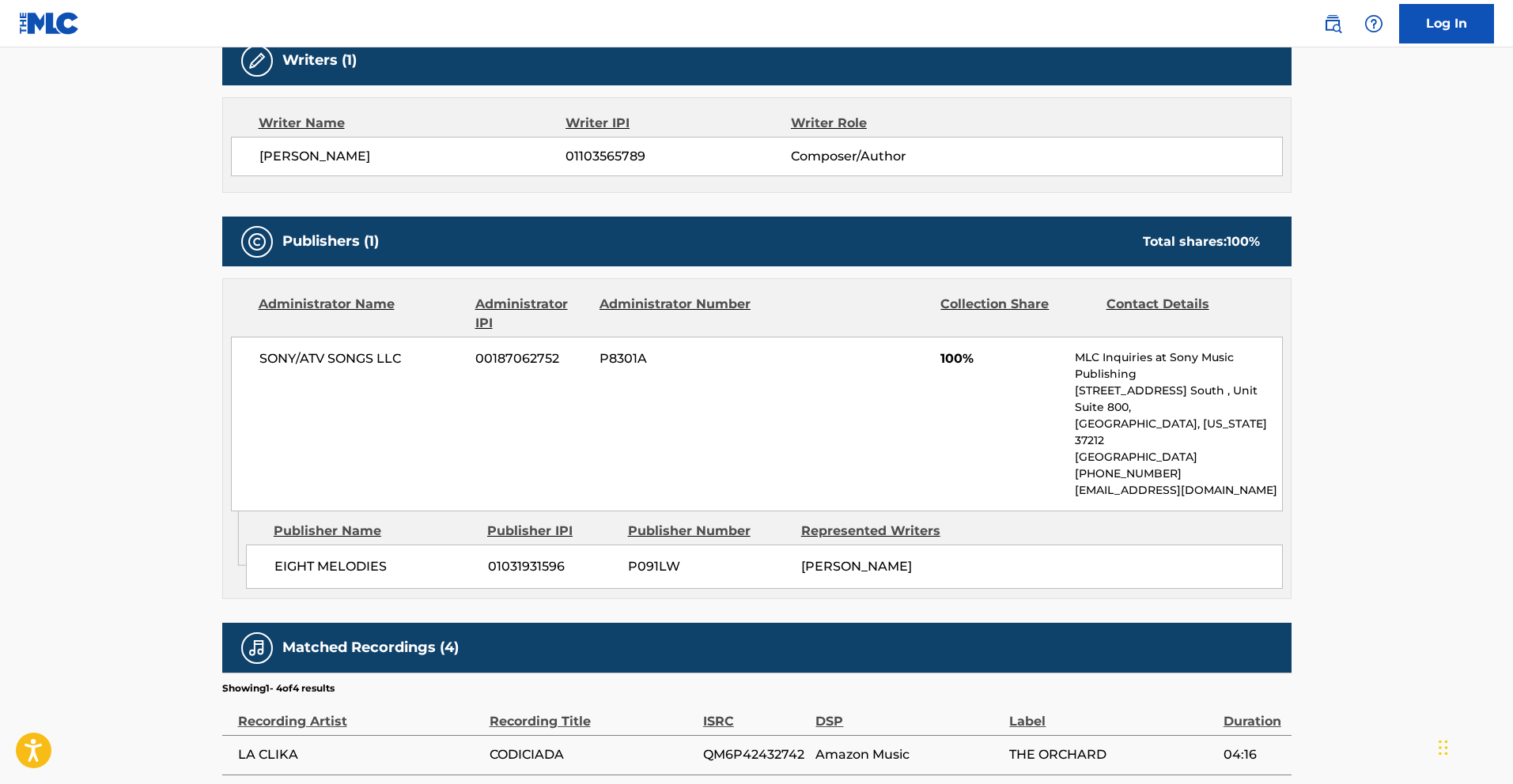
scroll to position [500, 0]
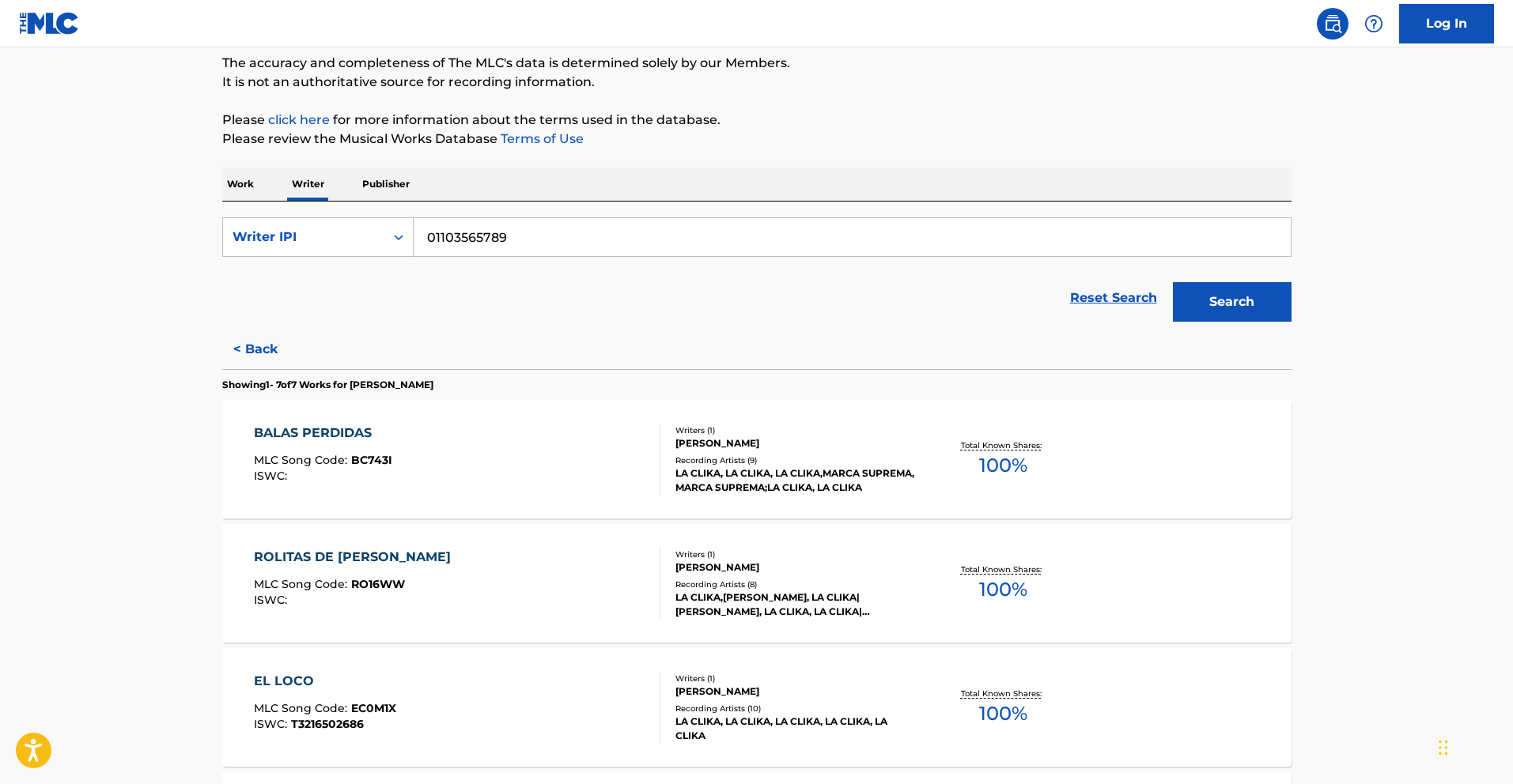
scroll to position [137, 0]
click at [356, 565] on div "ROLITAS DE NODAL MLC Song Code : RO16WW ISWC :" at bounding box center [356, 581] width 205 height 71
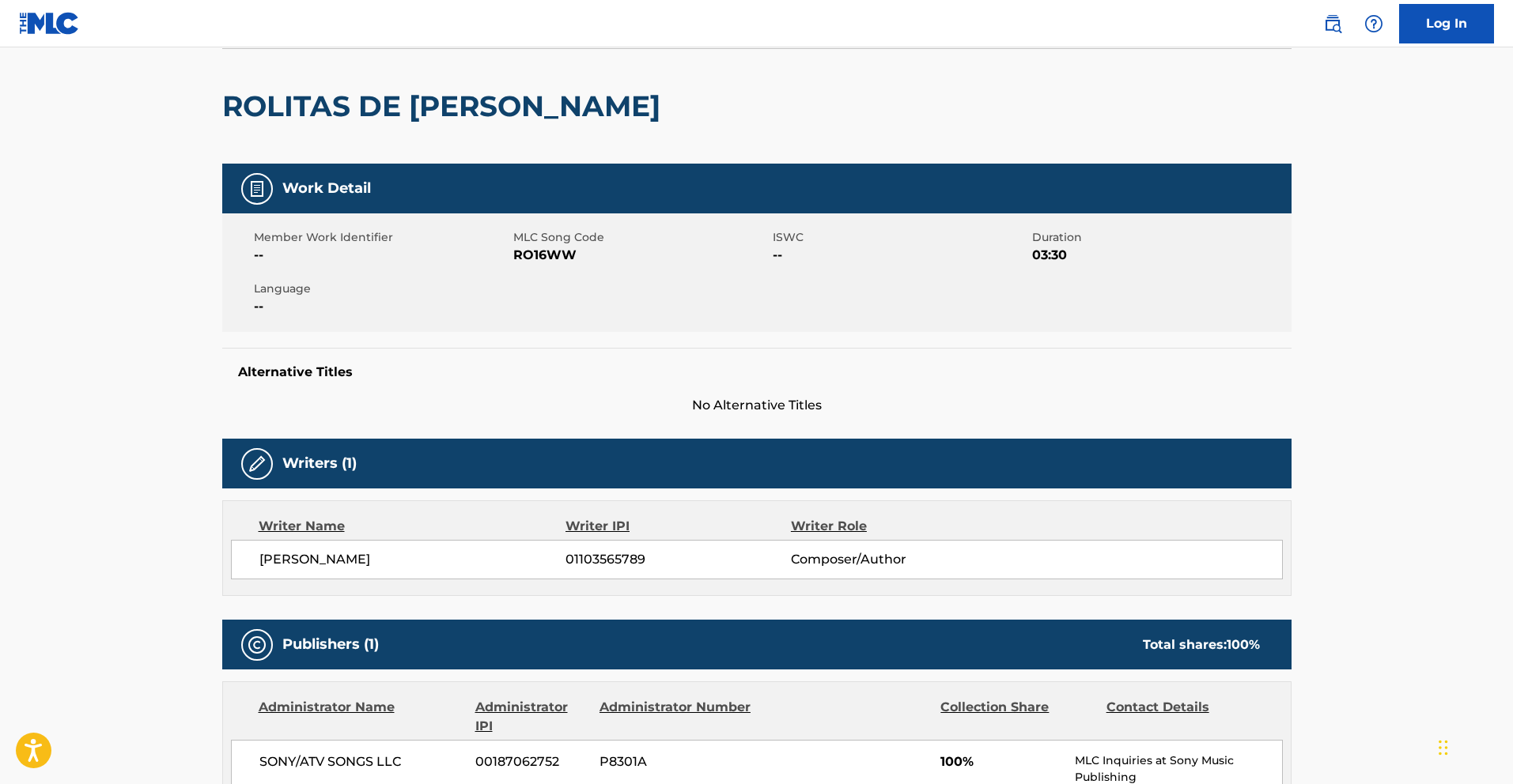
scroll to position [117, 0]
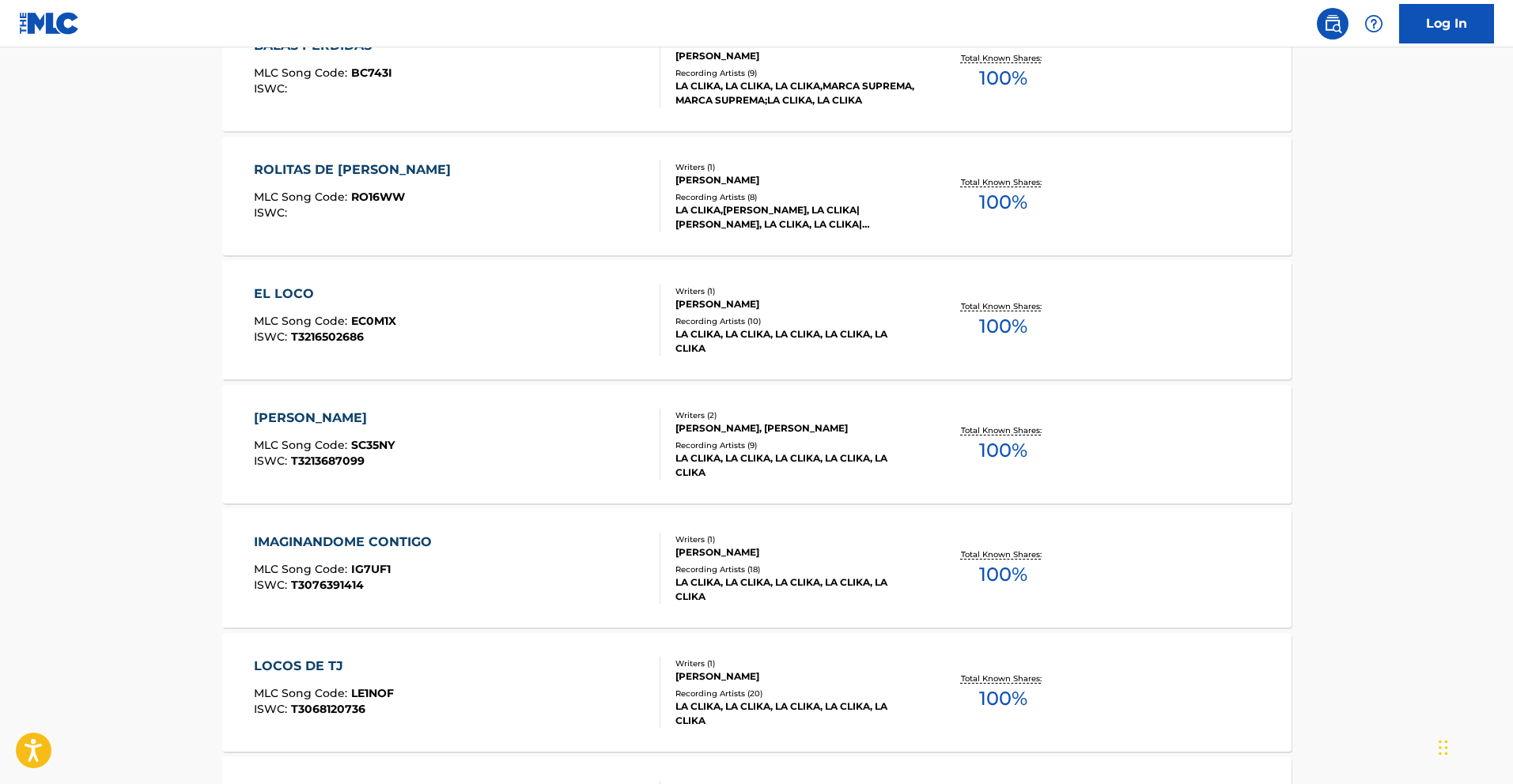
scroll to position [523, 0]
click at [427, 544] on div "IMAGINANDOME CONTIGO" at bounding box center [347, 542] width 186 height 19
